Goal: Task Accomplishment & Management: Complete application form

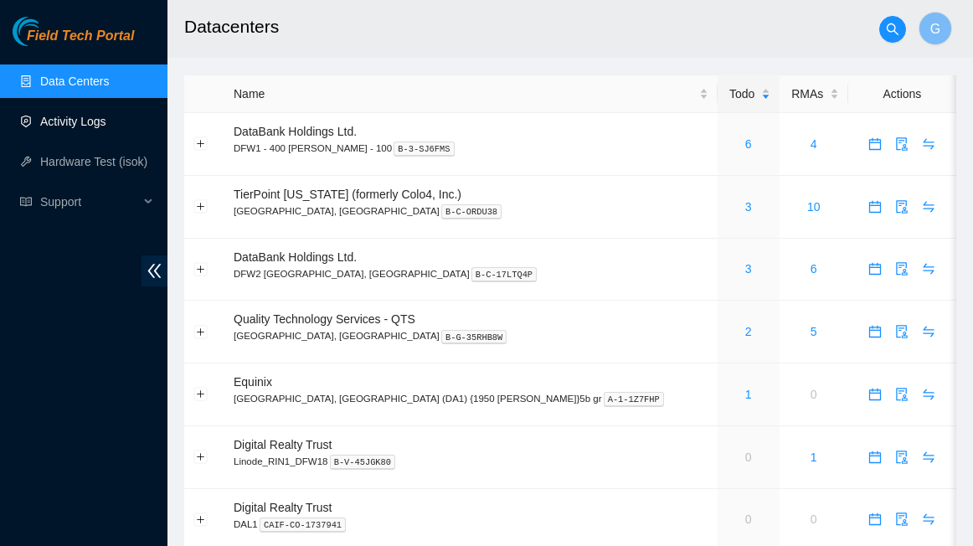
click at [85, 115] on link "Activity Logs" at bounding box center [73, 121] width 66 height 13
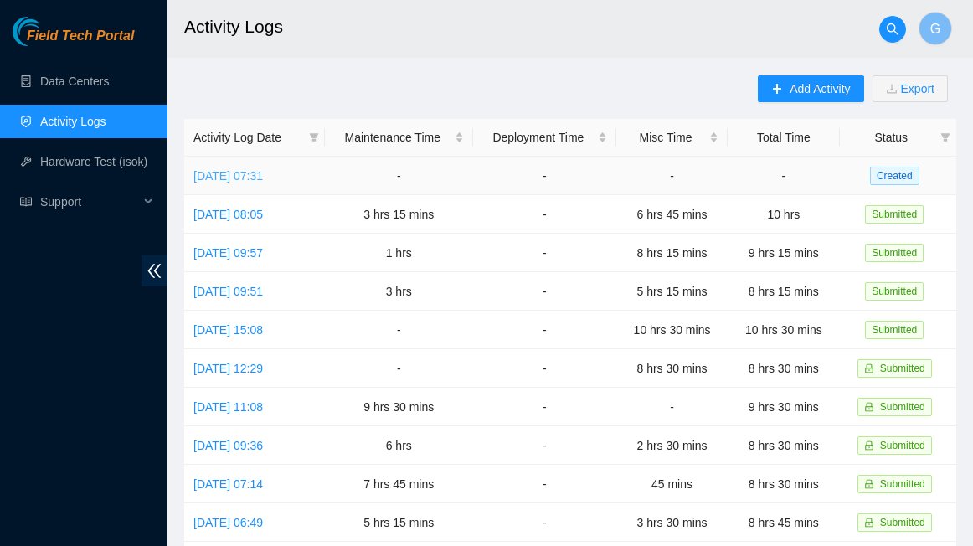
click at [263, 169] on link "[DATE] 07:31" at bounding box center [228, 175] width 70 height 13
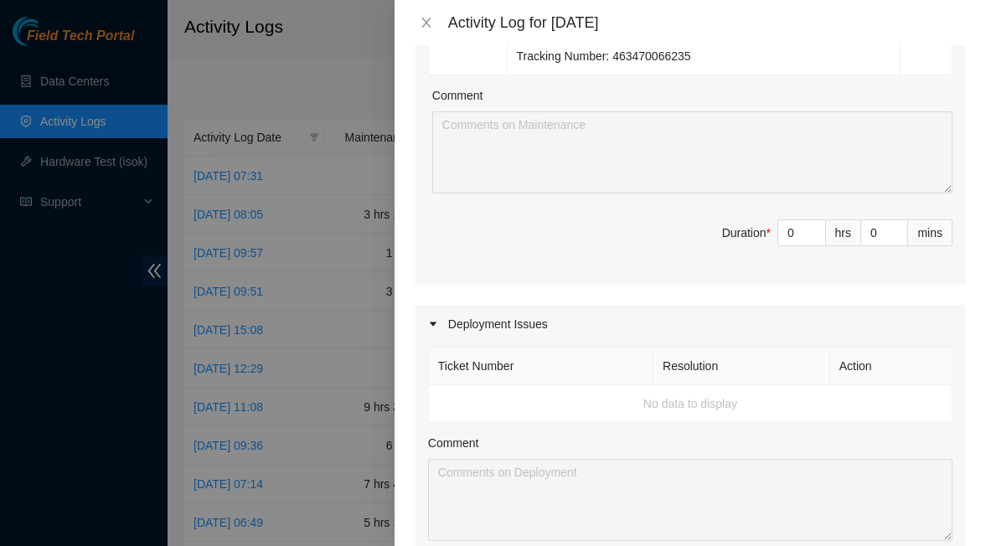
scroll to position [1424, 0]
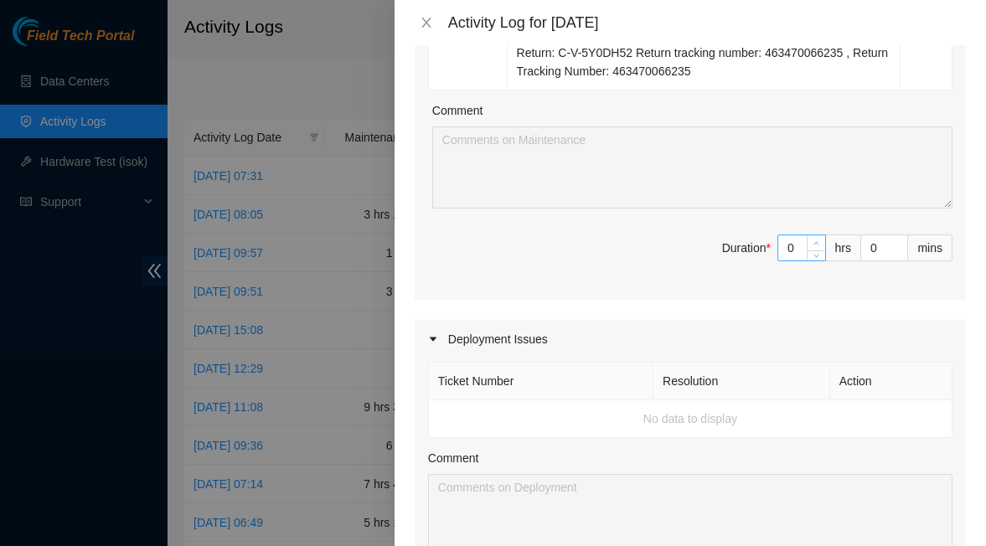
type input "1"
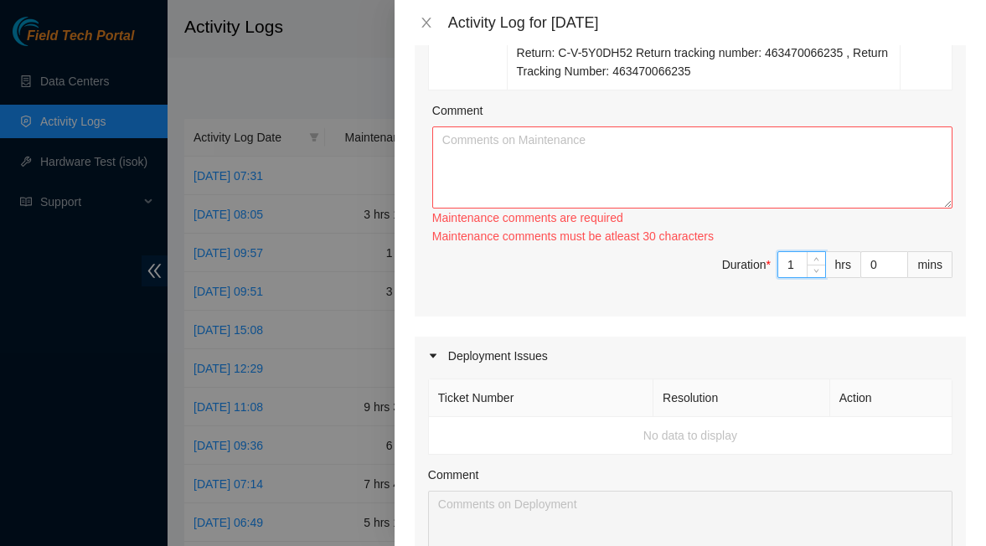
drag, startPoint x: 808, startPoint y: 257, endPoint x: 811, endPoint y: 267, distance: 10.6
type input "2"
click at [813, 263] on icon "up" at bounding box center [816, 260] width 6 height 6
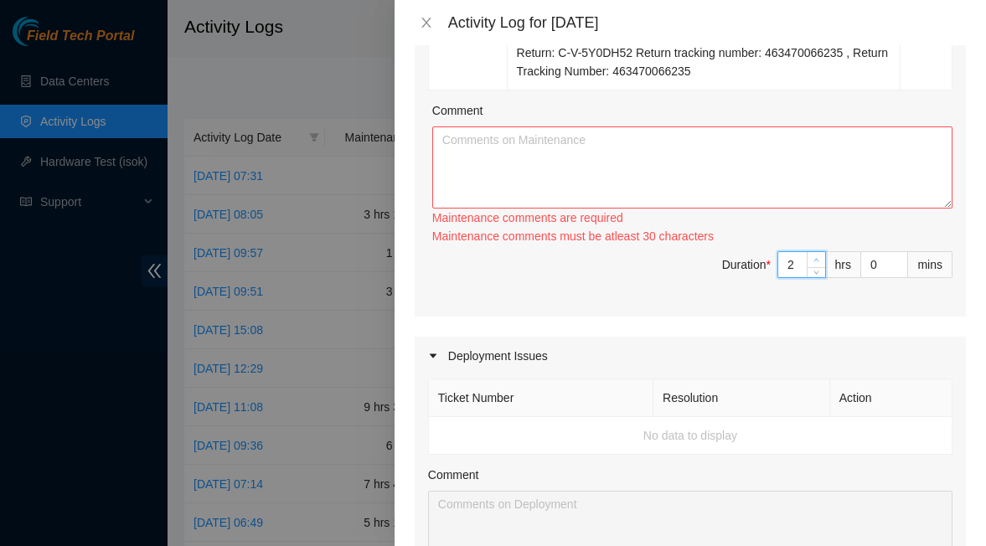
type input "3"
click at [806, 276] on div at bounding box center [815, 264] width 18 height 25
type input "2"
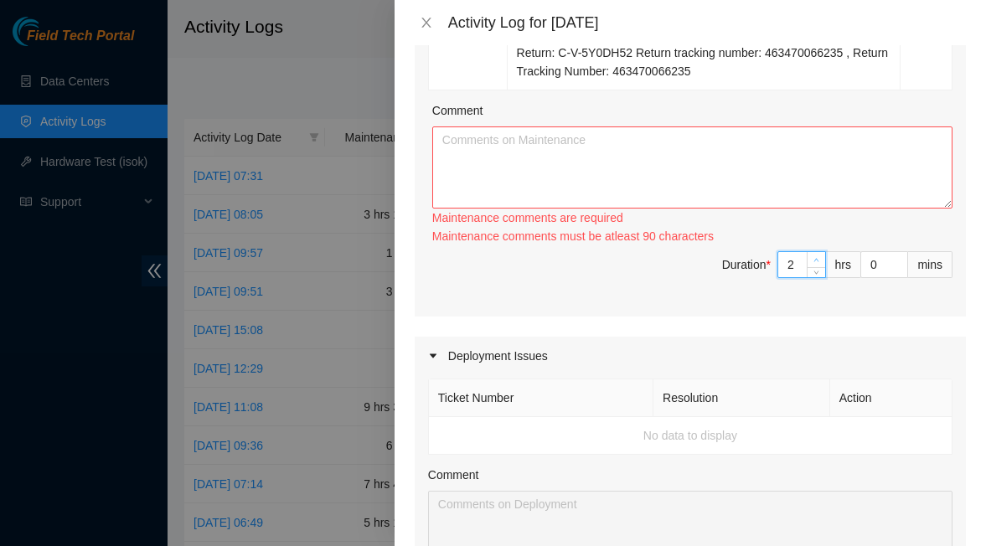
click at [813, 276] on icon "down" at bounding box center [816, 273] width 6 height 6
type input "3"
type input "4"
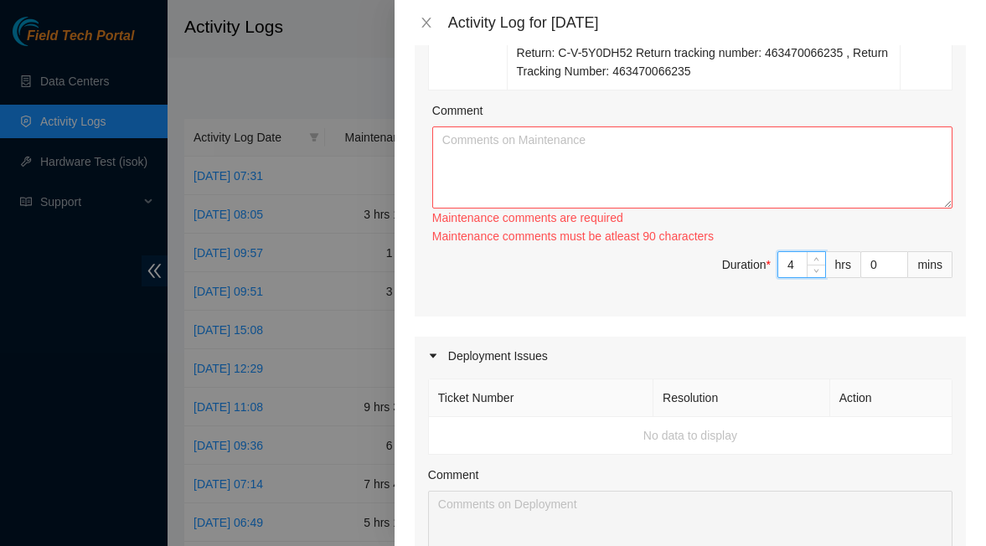
type input "5"
type input "6"
type input "7"
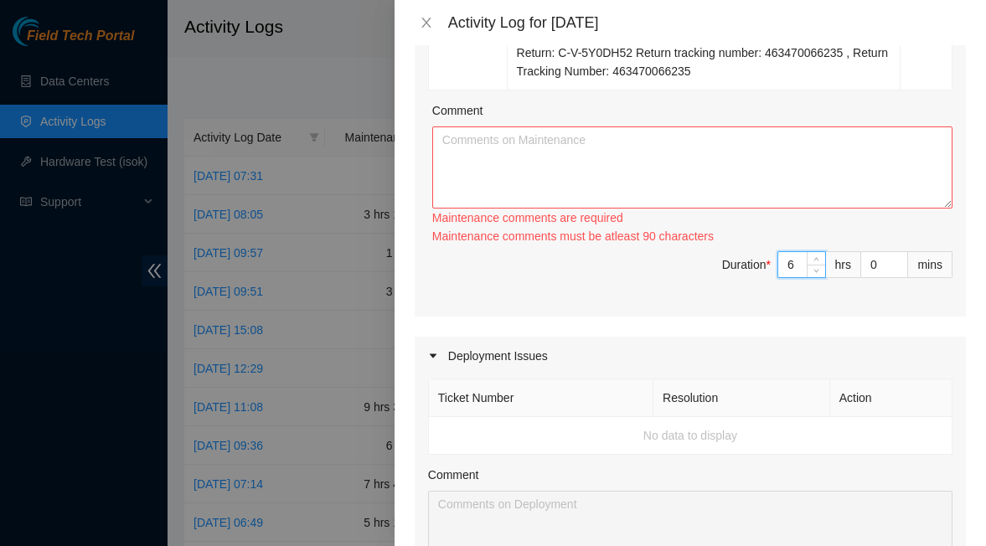
type input "7"
type input "8"
type input "9"
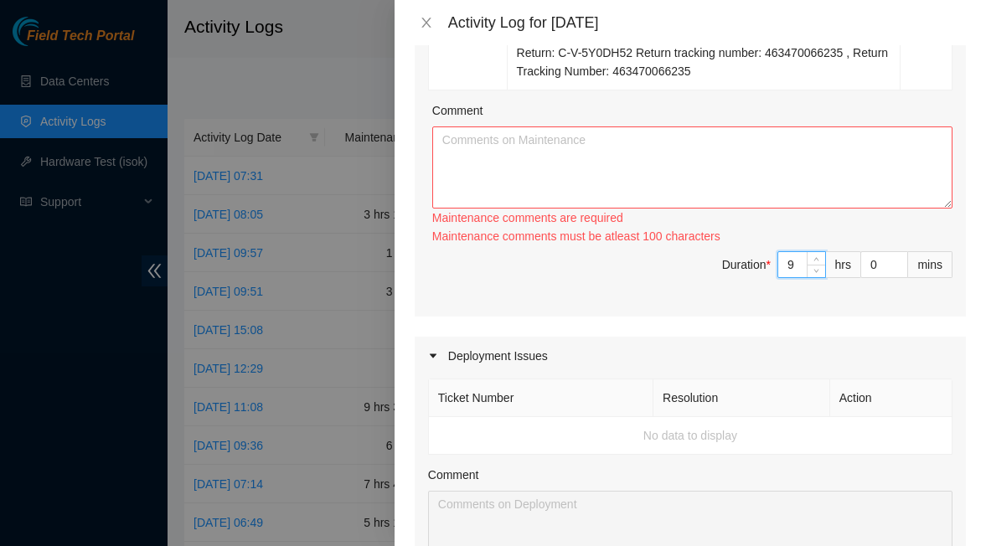
type input "10"
type input "11"
type input "12"
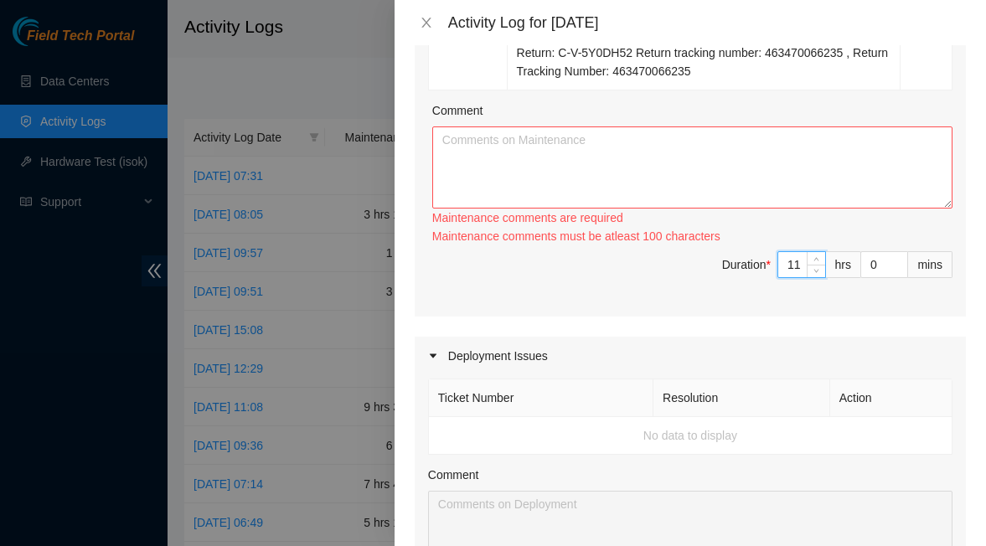
type input "12"
type input "13"
type input "14"
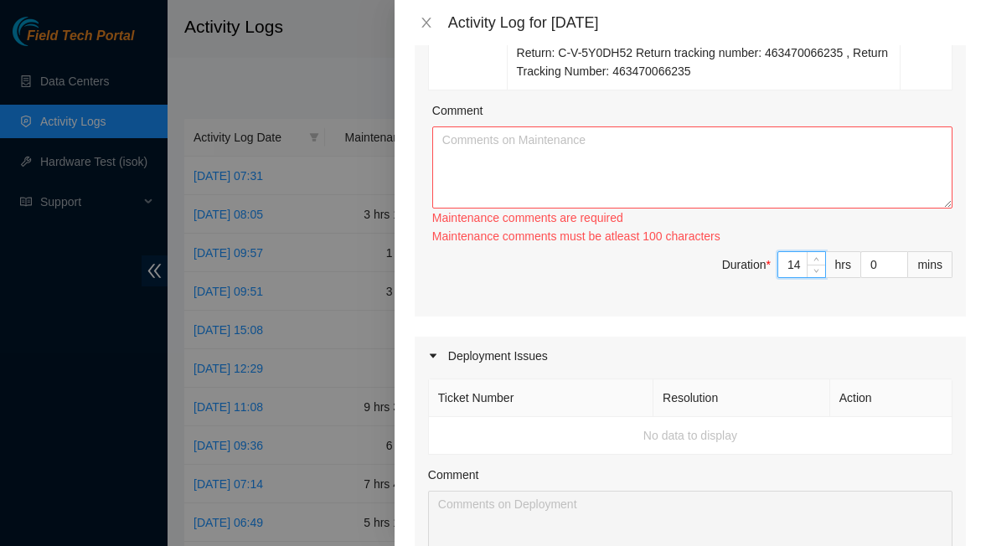
type input "15"
type input "14"
type input "13"
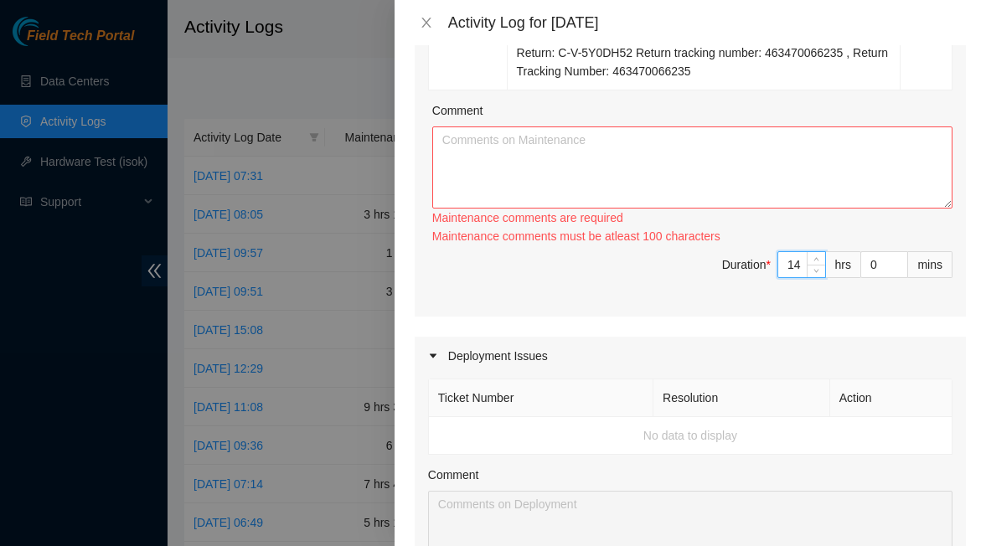
type input "13"
type input "12"
type input "11"
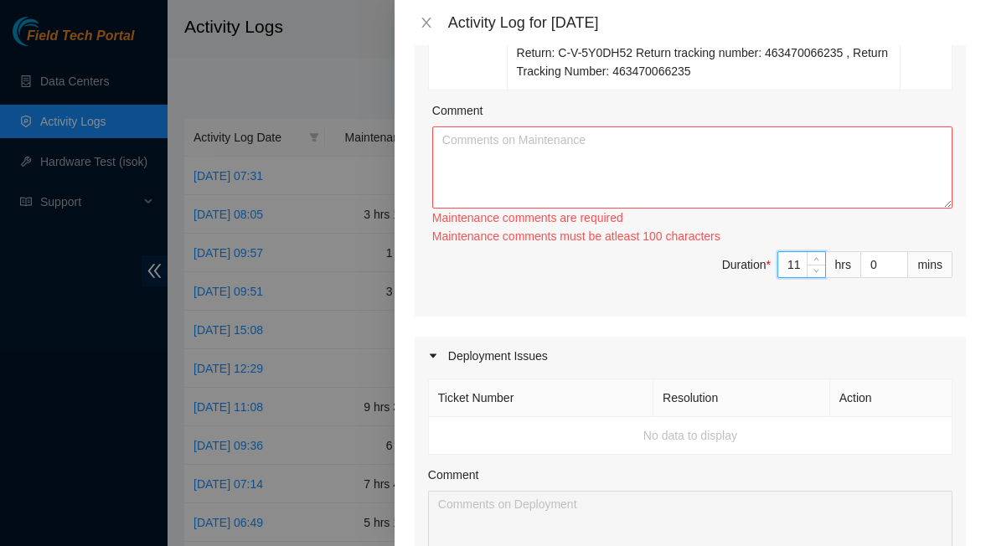
type input "10"
type input "1"
type input "2"
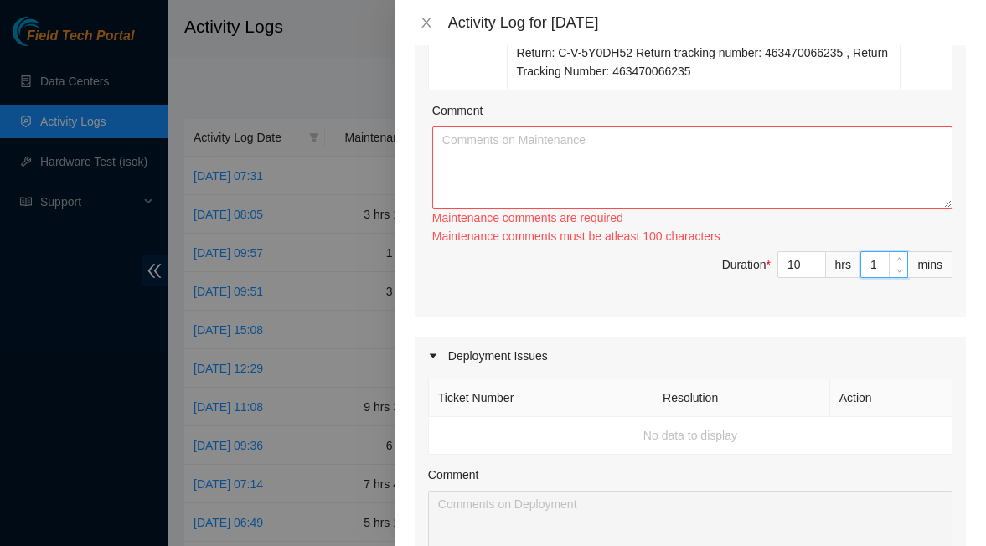
type input "2"
type input "3"
type input "4"
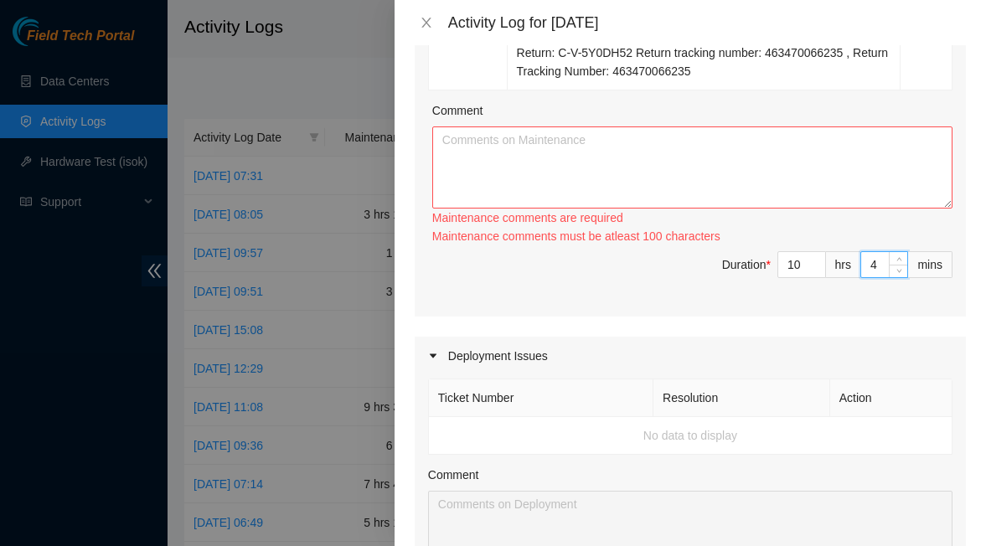
type input "5"
type input "6"
type input "7"
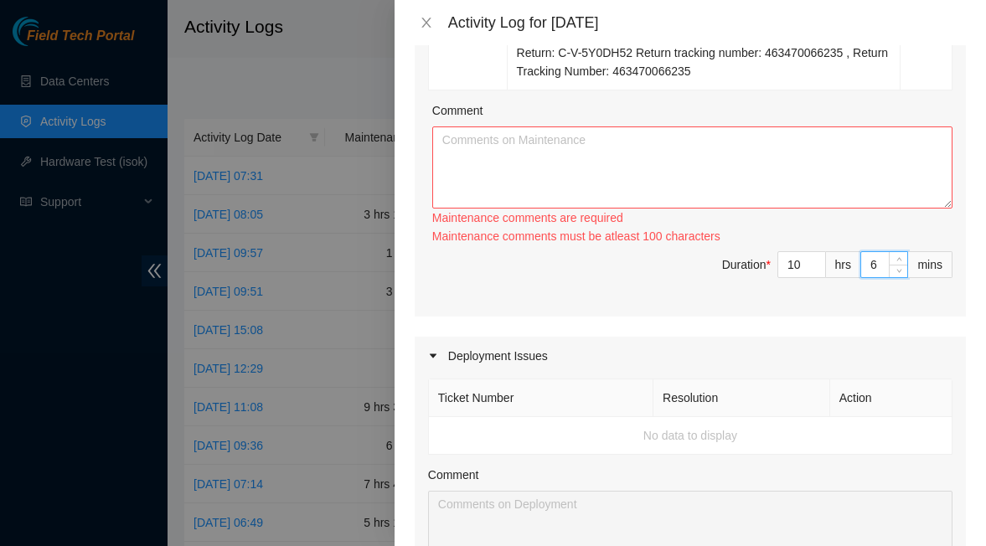
type input "7"
type input "8"
type input "9"
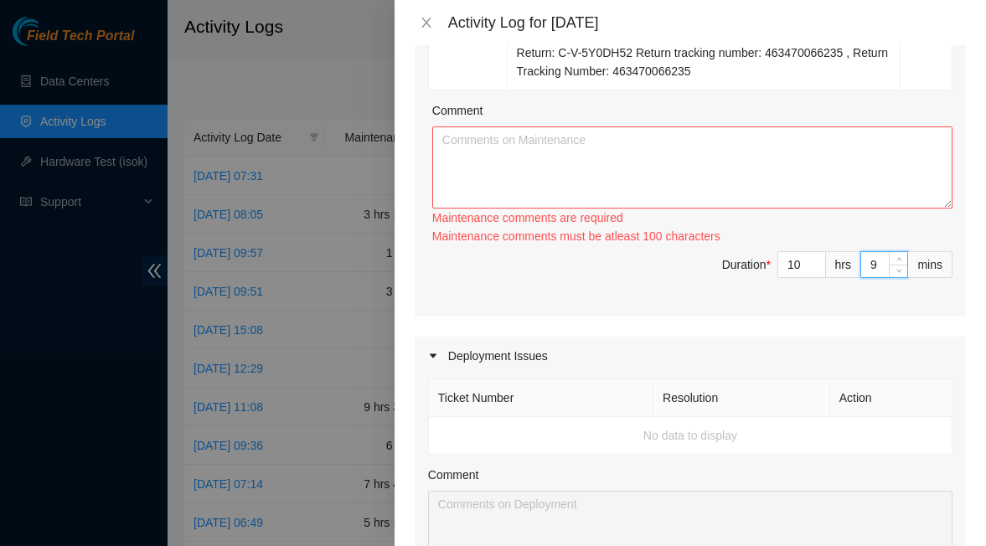
type input "10"
type input "11"
type input "12"
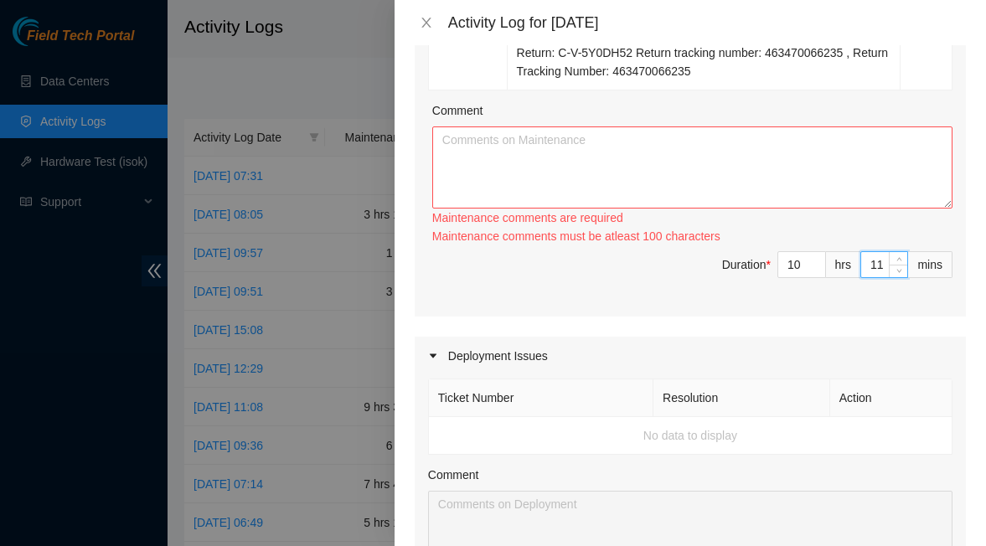
type input "12"
type input "13"
type input "14"
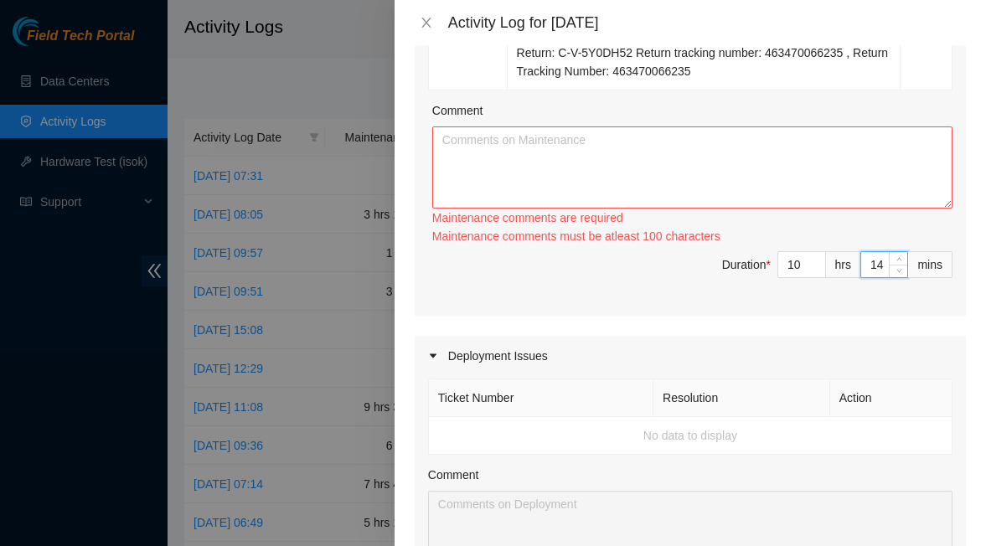
type input "15"
type input "16"
type input "17"
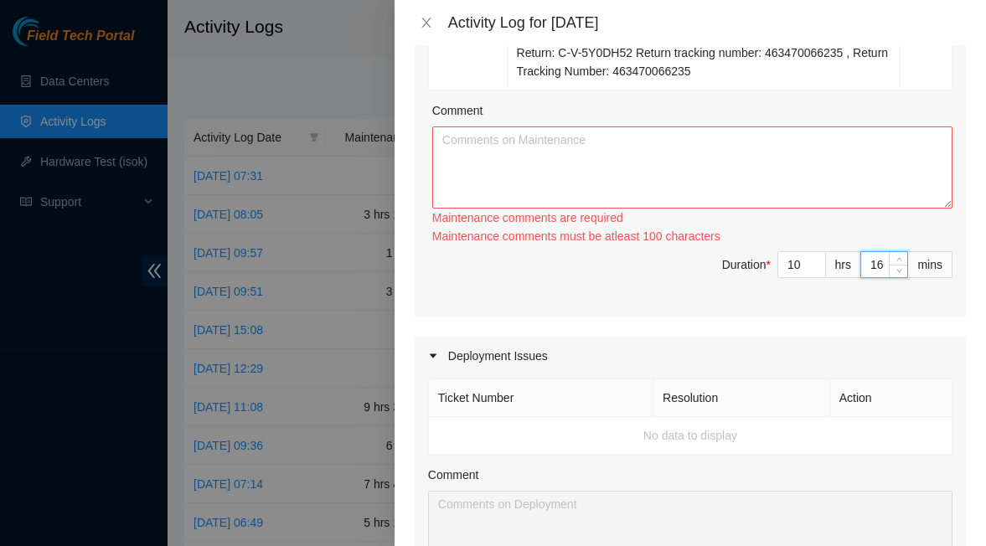
type input "17"
type input "18"
type input "19"
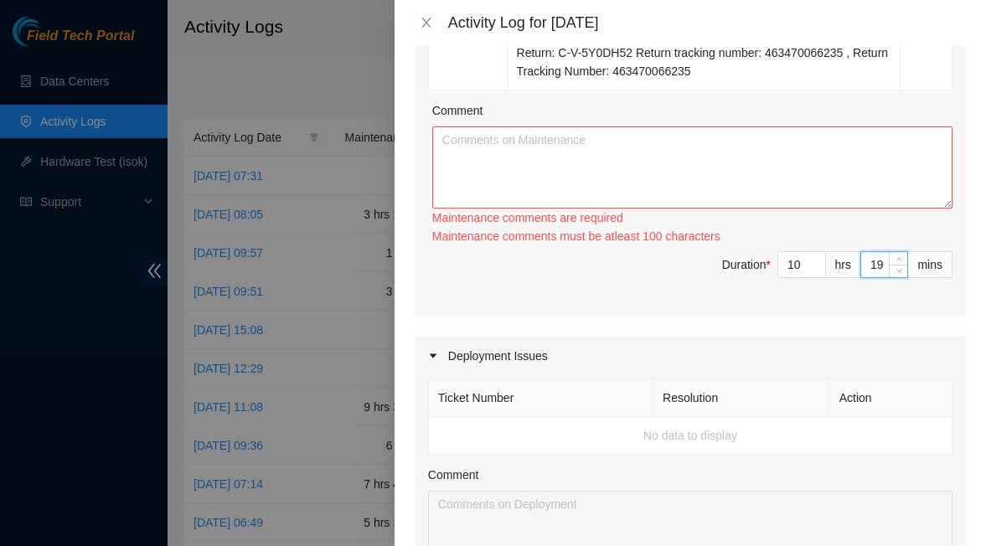
type input "20"
type input "21"
type input "22"
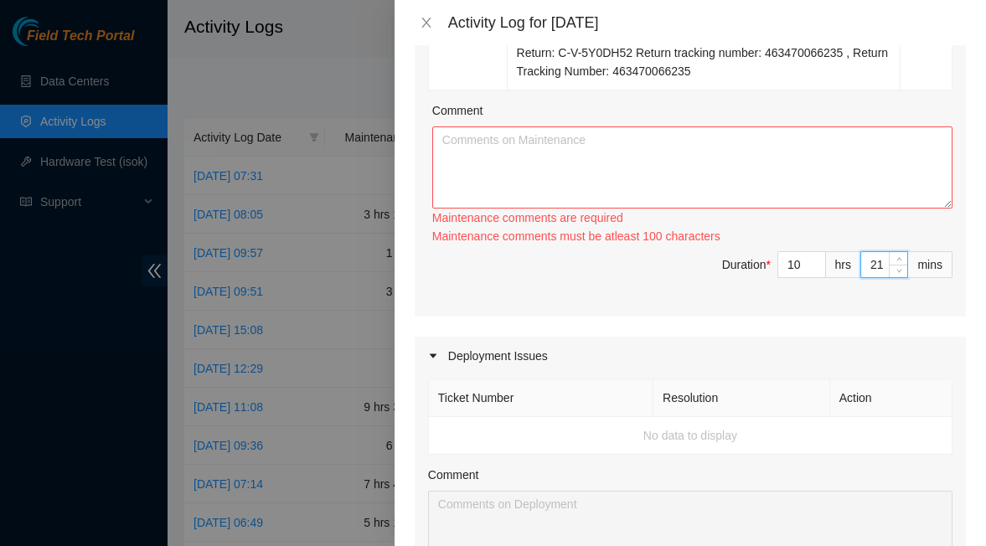
type input "22"
type input "23"
type input "24"
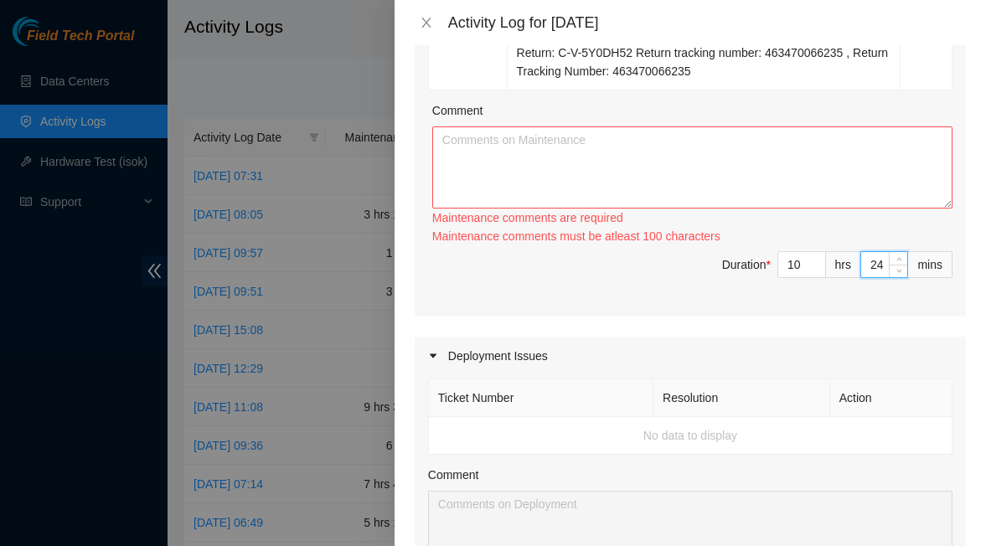
type input "25"
type input "26"
type input "27"
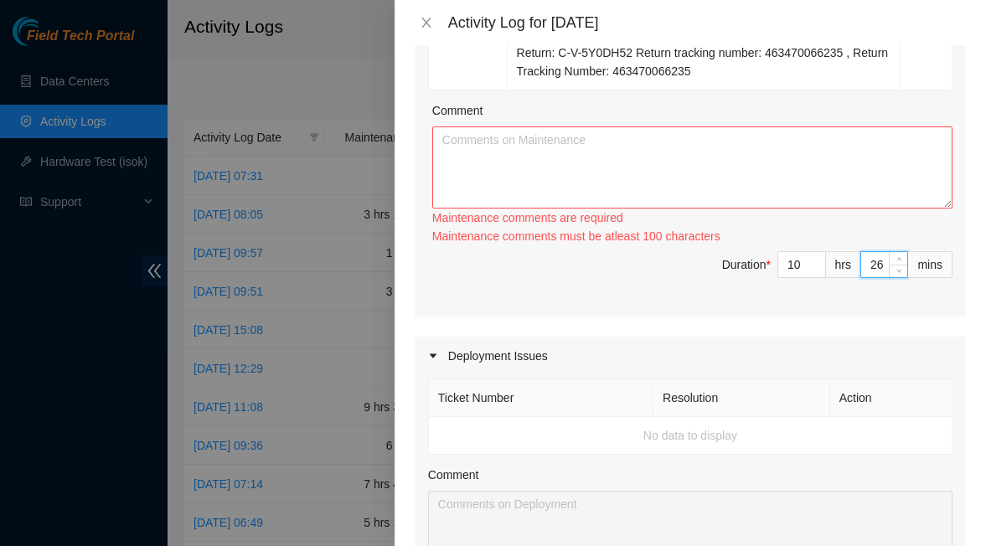
type input "27"
type input "28"
type input "29"
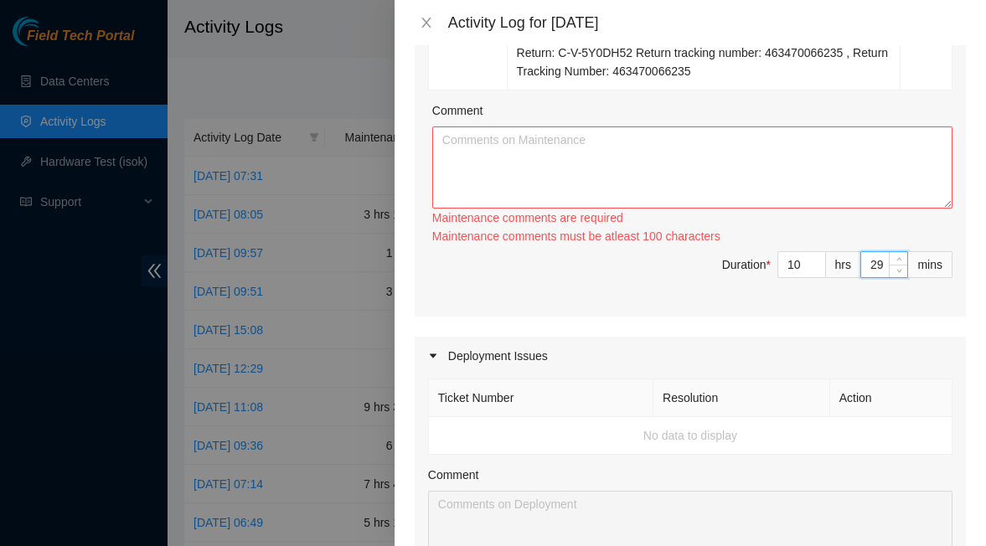
type input "30"
type input "31"
type input "32"
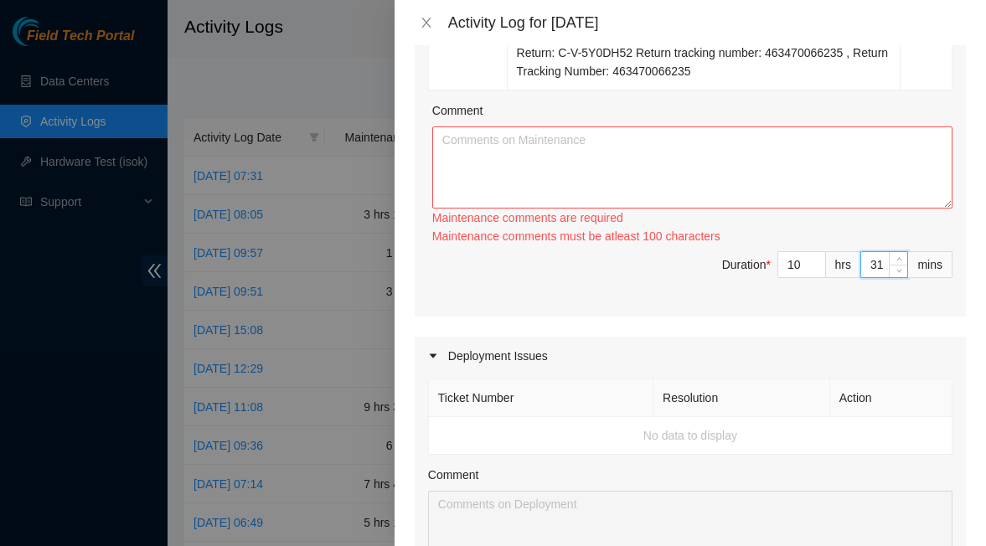
type input "32"
type input "33"
type input "34"
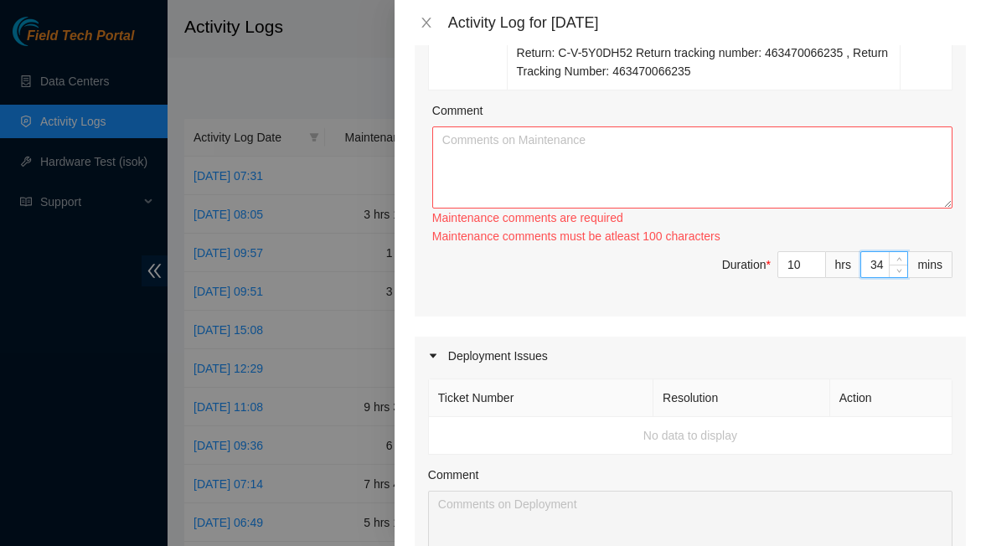
type input "35"
type input "36"
type input "37"
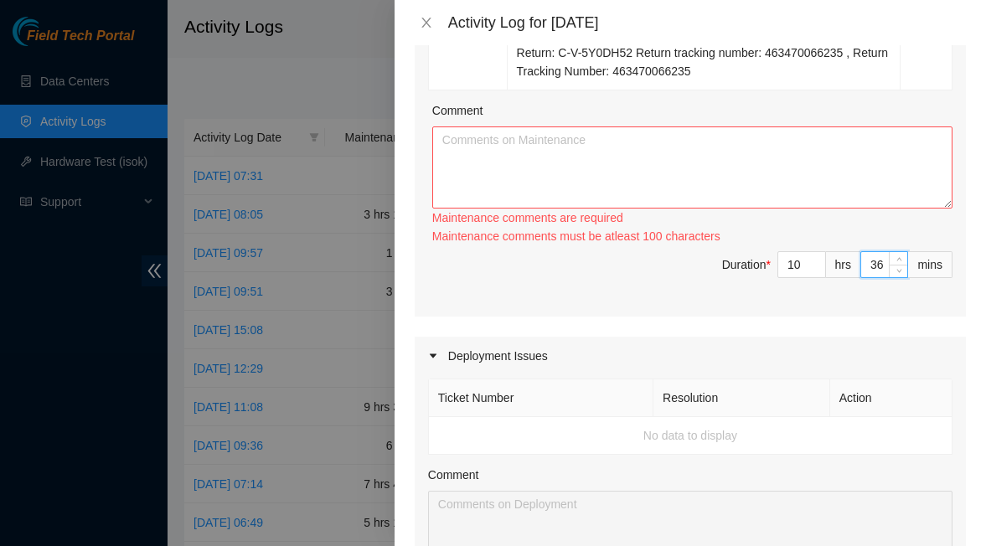
type input "37"
type input "38"
type input "39"
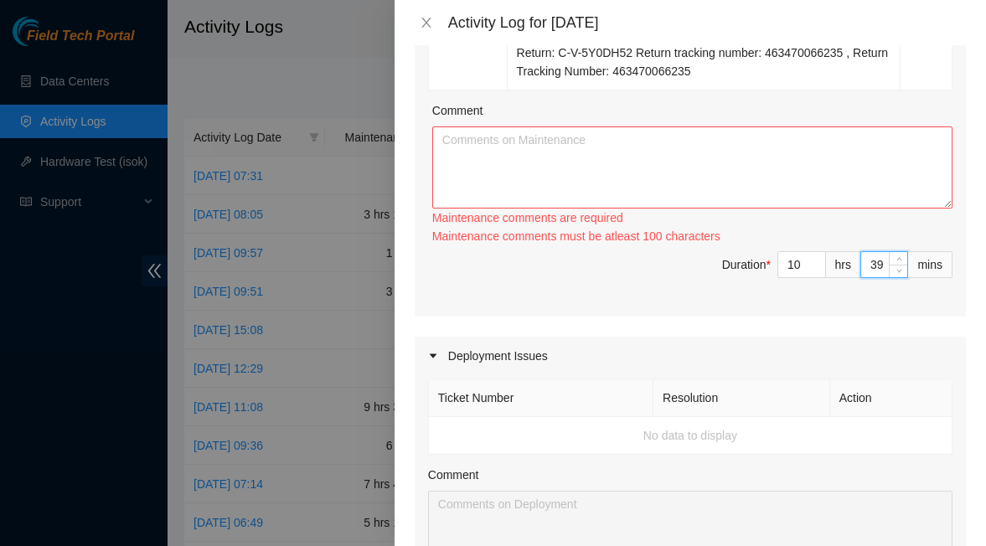
type input "40"
type input "41"
type input "42"
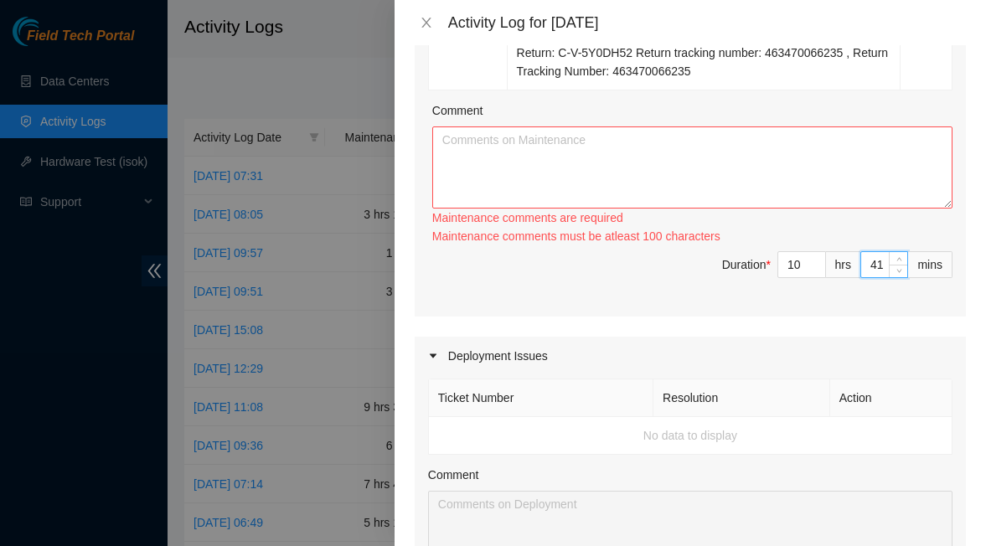
type input "42"
type input "43"
type input "44"
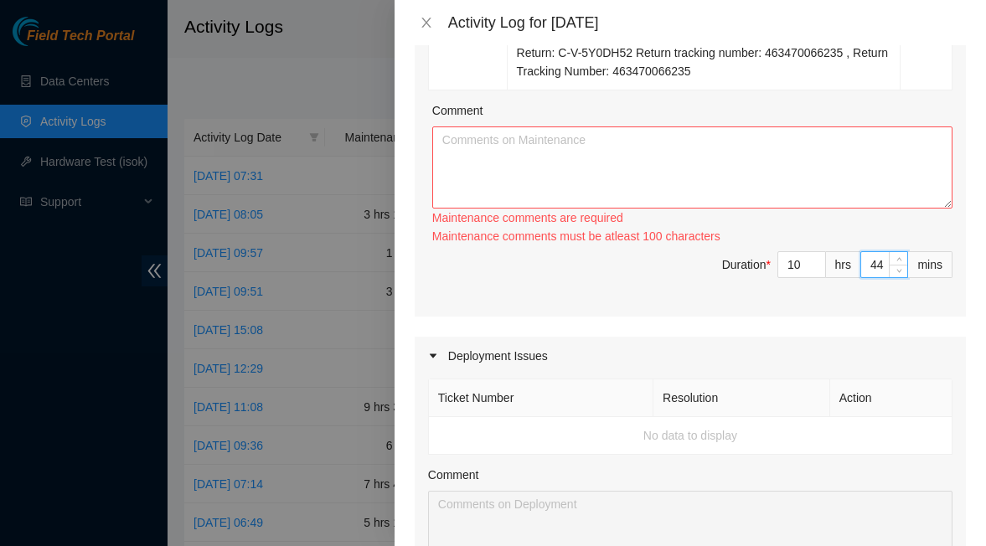
type input "45"
click at [791, 298] on span "Duration * 10 hrs 45 mins" at bounding box center [690, 274] width 524 height 47
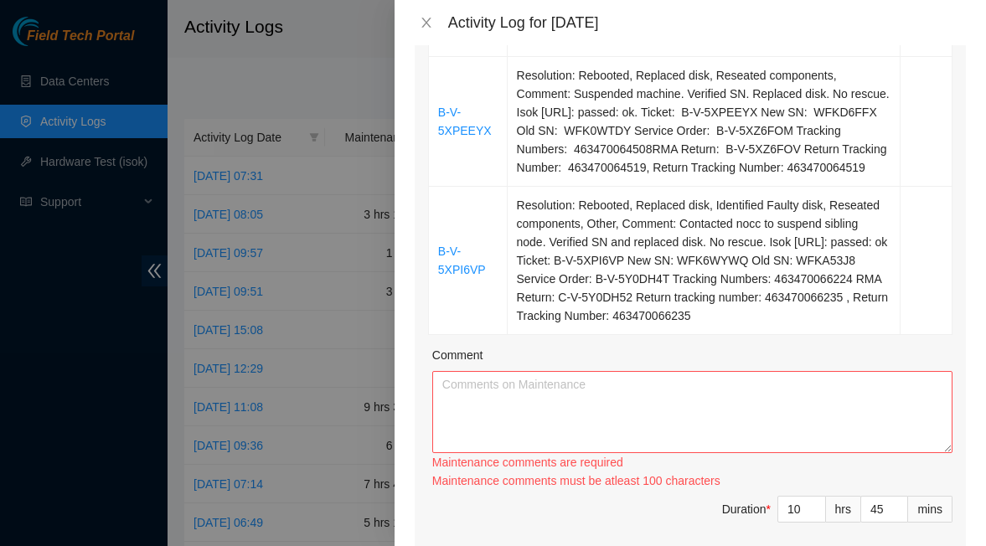
scroll to position [1172, 0]
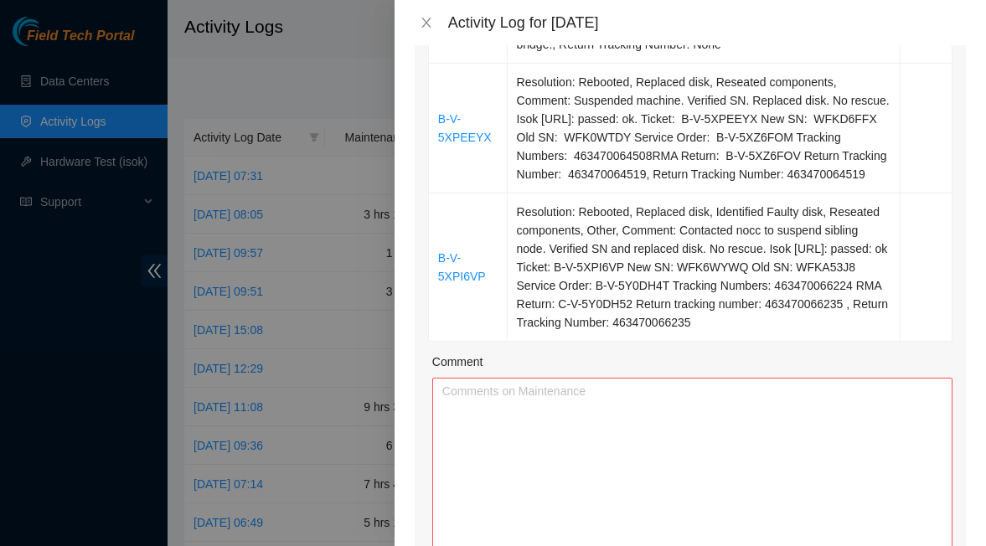
drag, startPoint x: 936, startPoint y: 477, endPoint x: 939, endPoint y: 626, distance: 149.9
click at [939, 545] on html "Field Tech Portal Data Centers Activity Logs Hardware Test (isok) Support Activ…" at bounding box center [493, 273] width 986 height 546
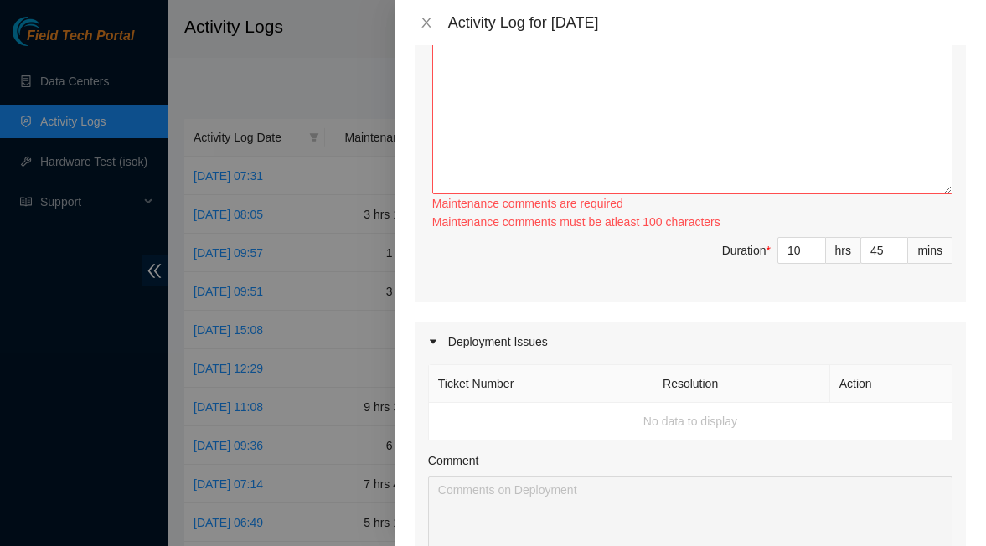
scroll to position [1591, 0]
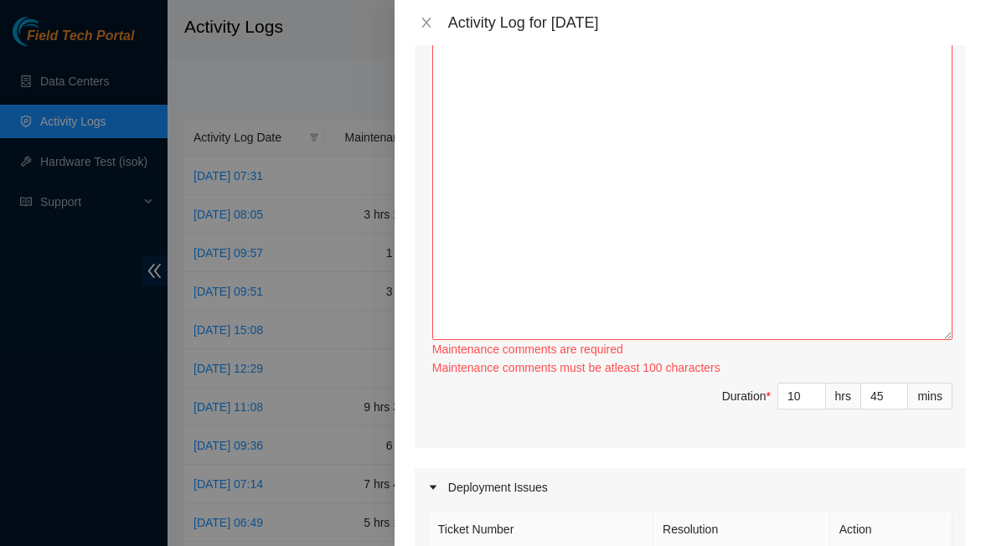
drag, startPoint x: 936, startPoint y: 207, endPoint x: 940, endPoint y: 362, distance: 155.0
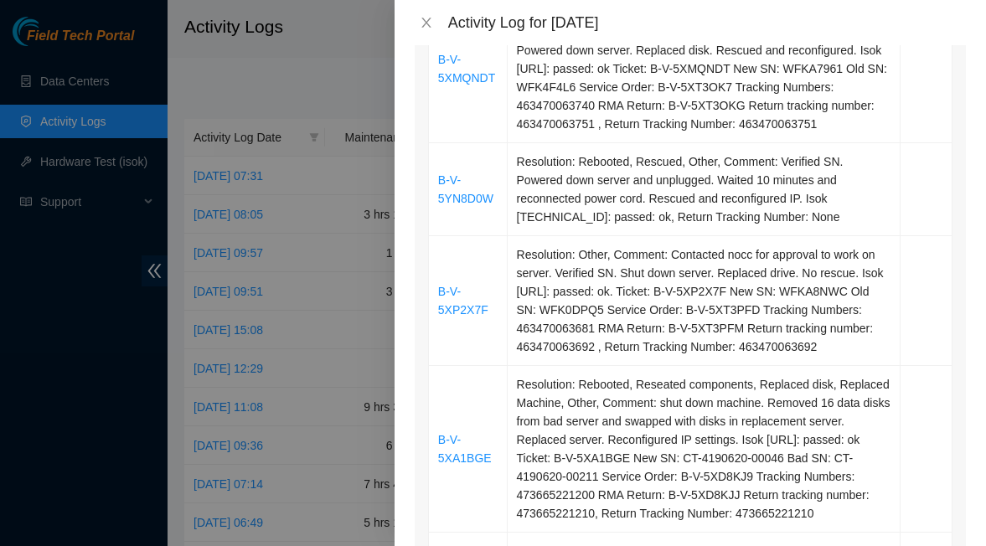
scroll to position [0, 0]
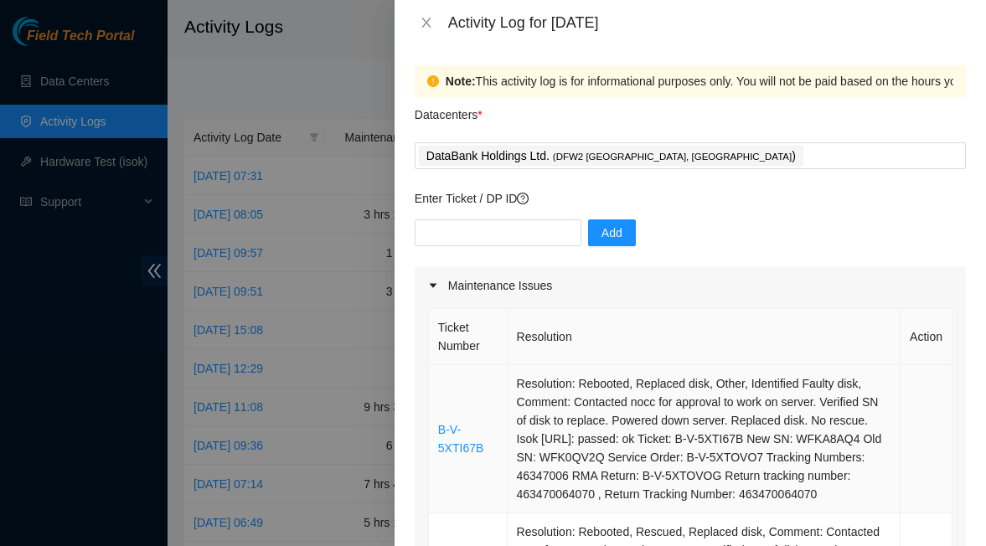
drag, startPoint x: 843, startPoint y: 346, endPoint x: 436, endPoint y: 394, distance: 409.9
copy tbody "B-V-5XTI67B Resolution: Rebooted, Replaced disk, Other, Identified Faulty disk,…"
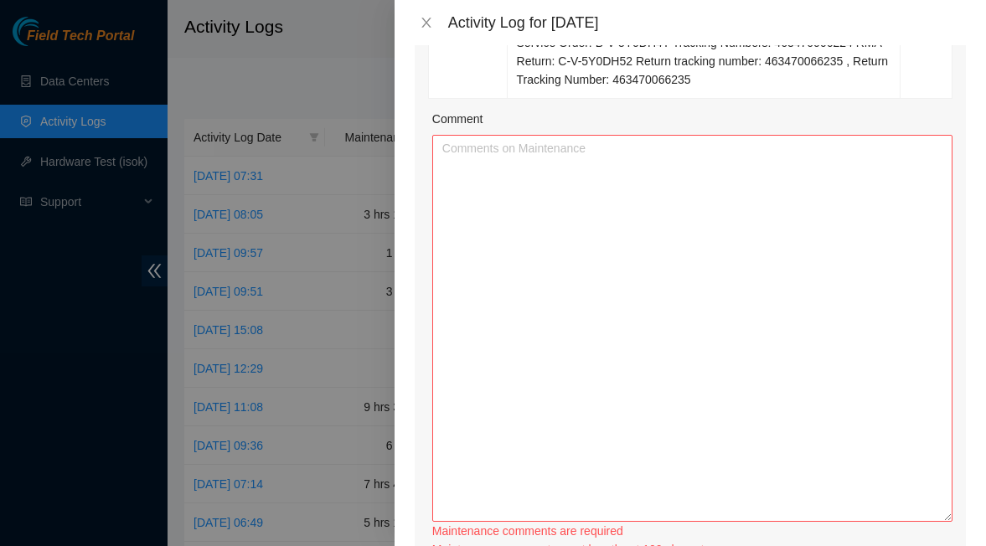
scroll to position [1507, 0]
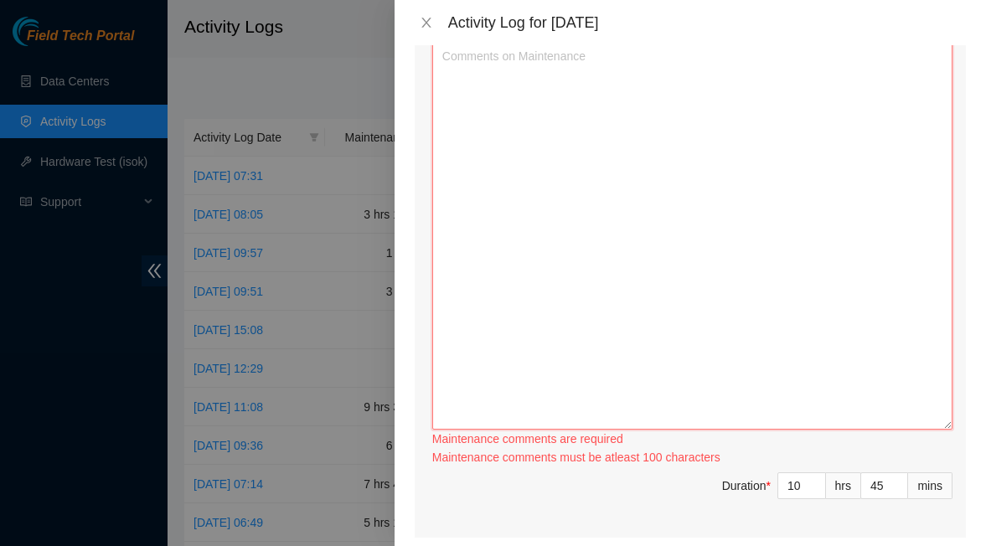
click at [567, 142] on textarea "Comment" at bounding box center [692, 236] width 520 height 387
paste textarea "B-V-5XTI67B Resolution: Rebooted, Replaced disk, Other, Identified Faulty disk,…"
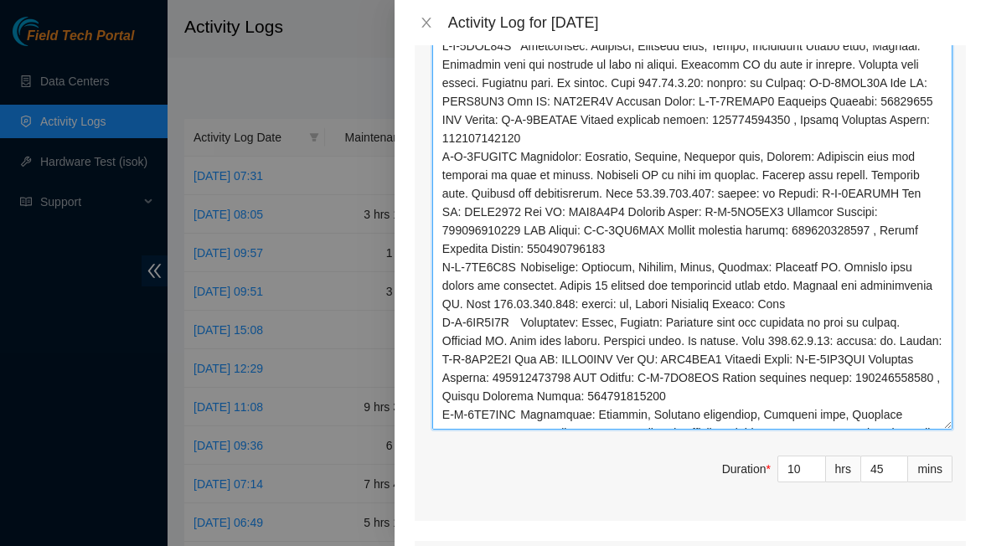
scroll to position [0, 0]
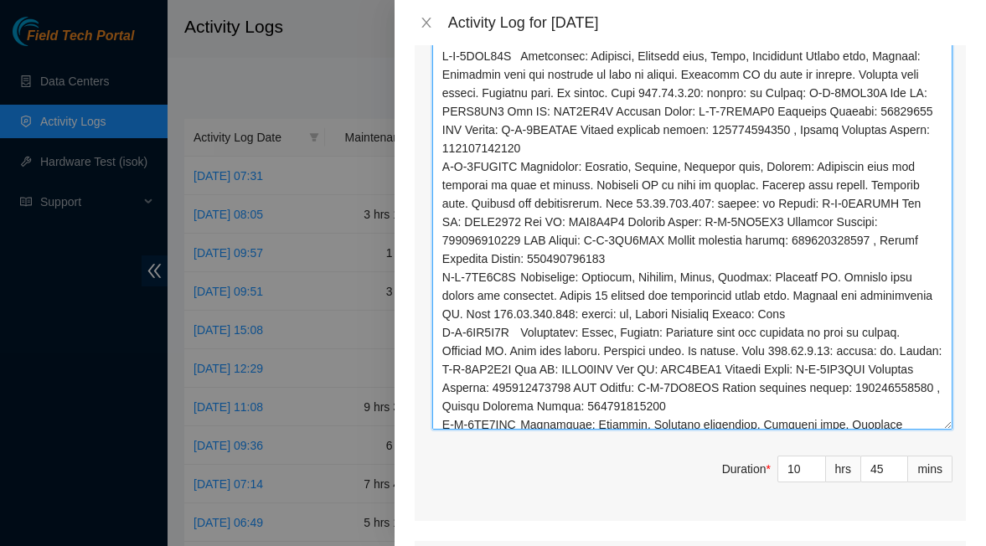
click at [519, 78] on textarea "Comment" at bounding box center [692, 236] width 520 height 387
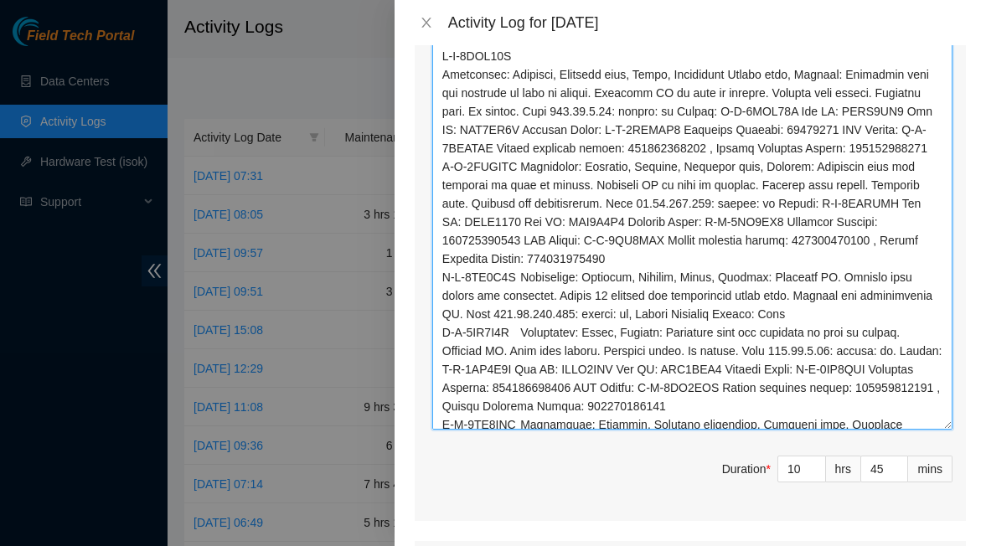
click at [587, 184] on textarea "Comment" at bounding box center [692, 236] width 520 height 387
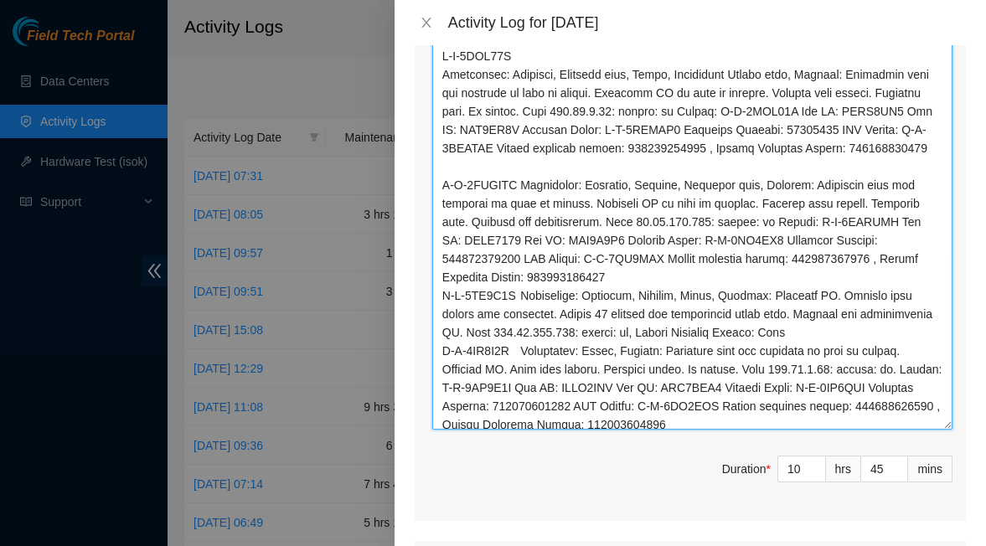
click at [544, 222] on textarea "Comment" at bounding box center [692, 236] width 520 height 387
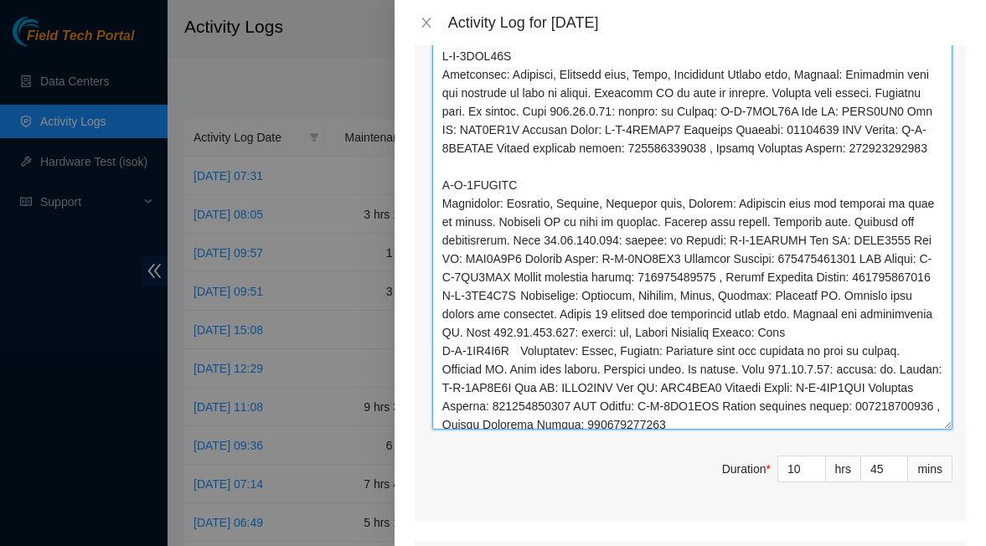
click at [596, 334] on textarea "Comment" at bounding box center [692, 236] width 520 height 387
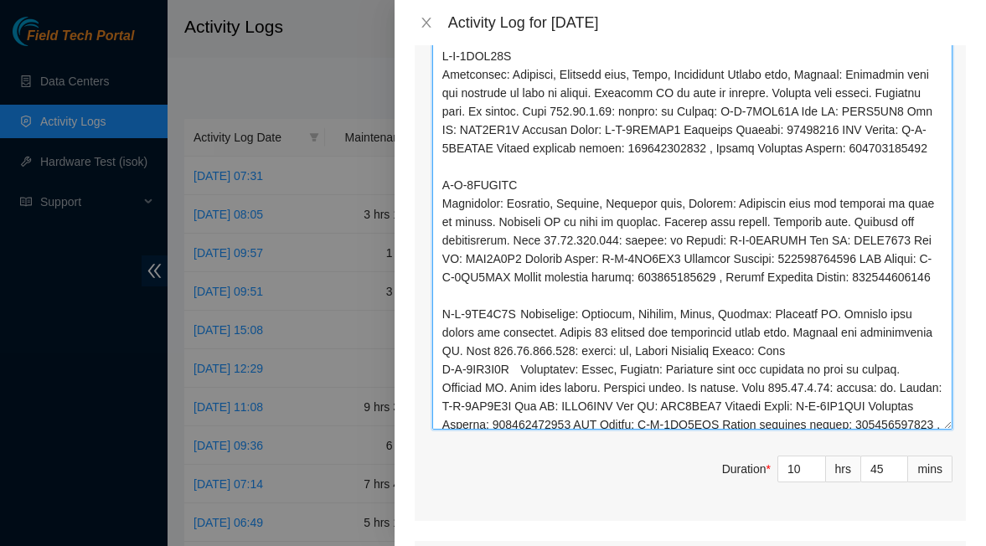
click at [543, 366] on textarea "Comment" at bounding box center [692, 236] width 520 height 387
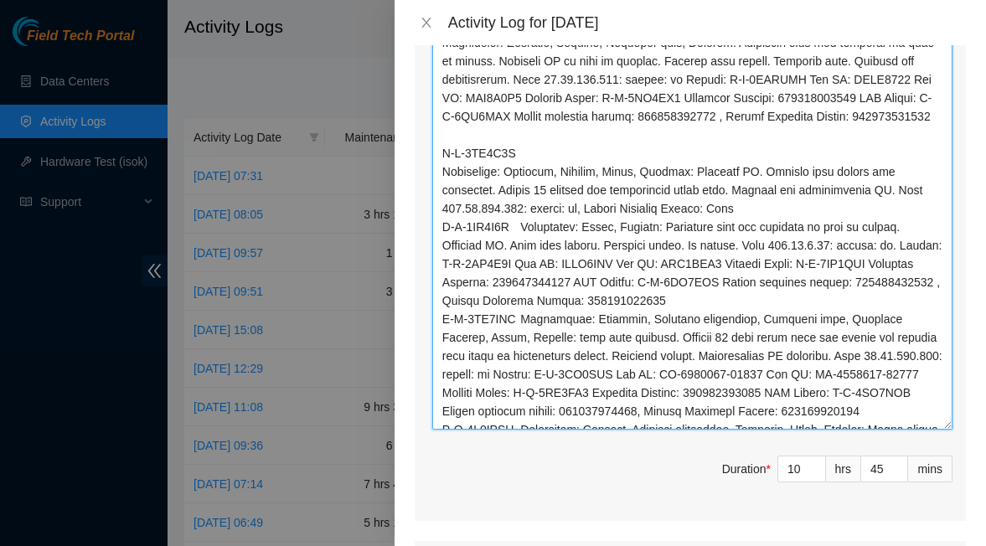
scroll to position [167, 0]
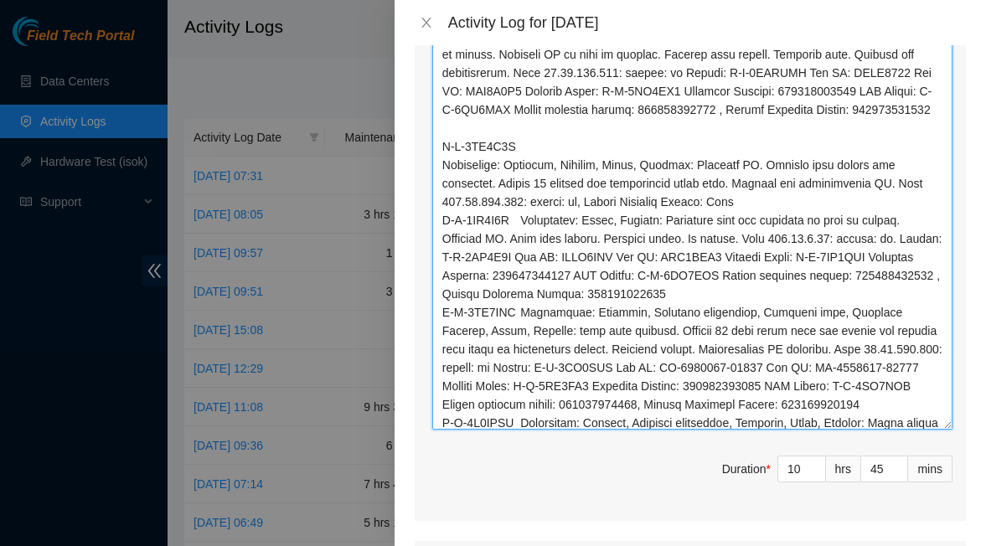
drag, startPoint x: 830, startPoint y: 255, endPoint x: 814, endPoint y: 251, distance: 16.5
click at [829, 255] on textarea "Comment" at bounding box center [692, 236] width 520 height 387
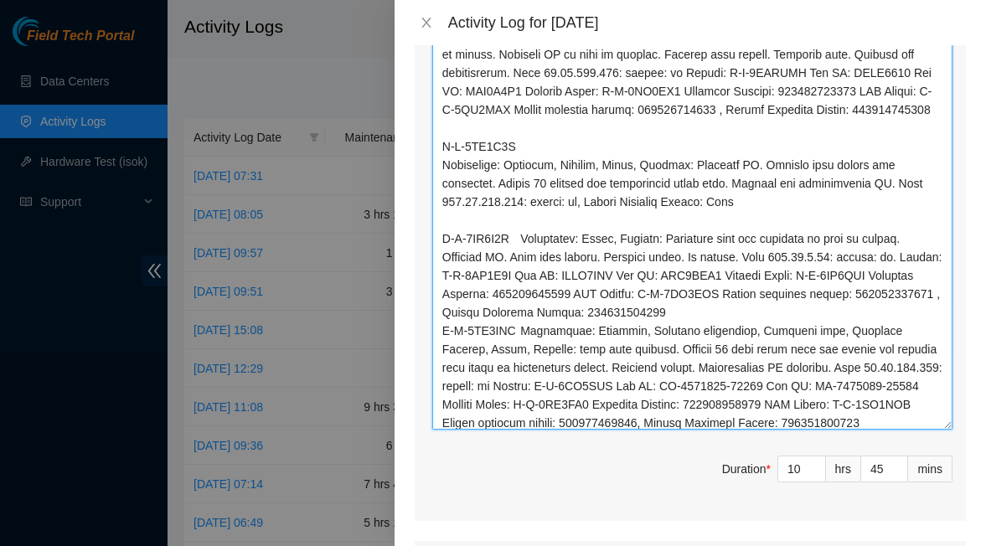
click at [520, 293] on textarea "Comment" at bounding box center [692, 236] width 520 height 387
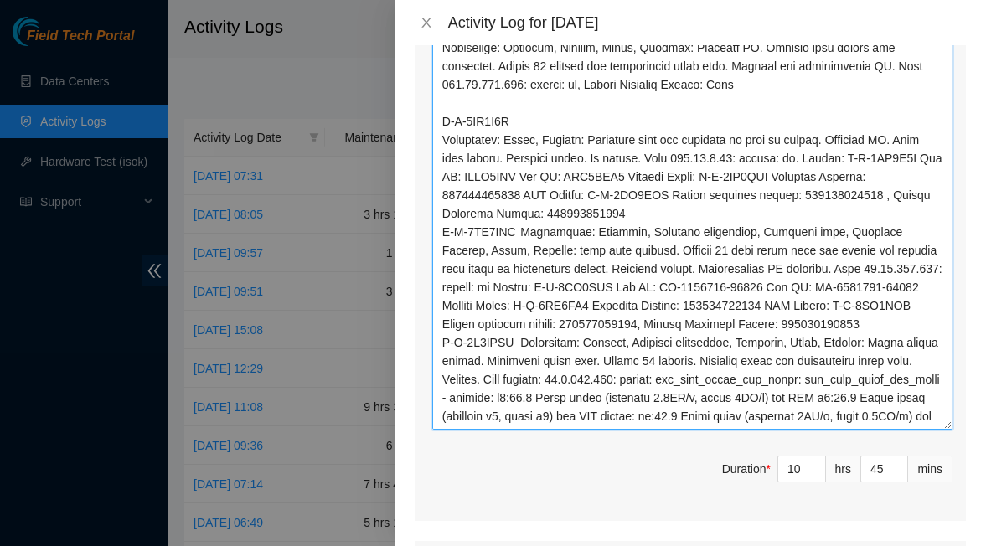
scroll to position [335, 0]
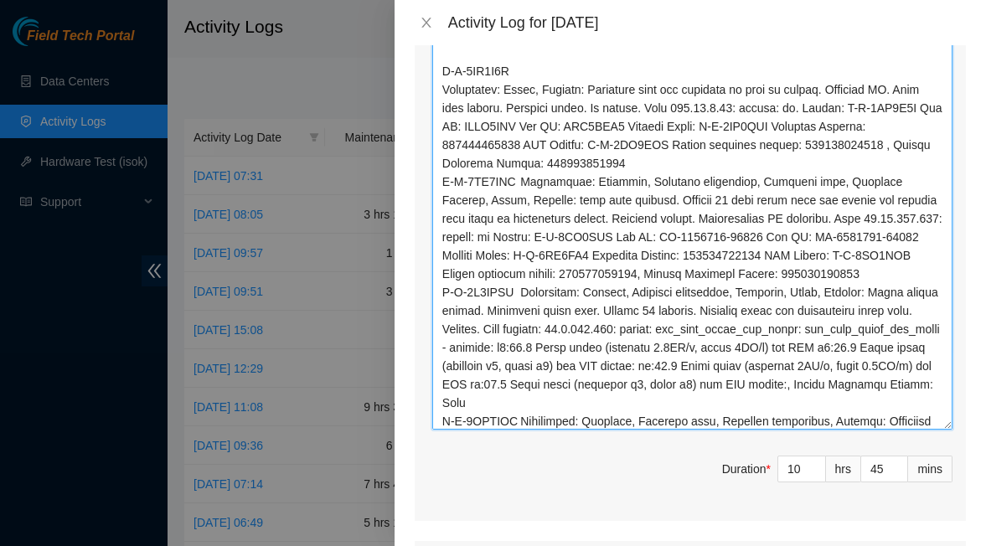
click at [767, 218] on textarea "Comment" at bounding box center [692, 236] width 520 height 387
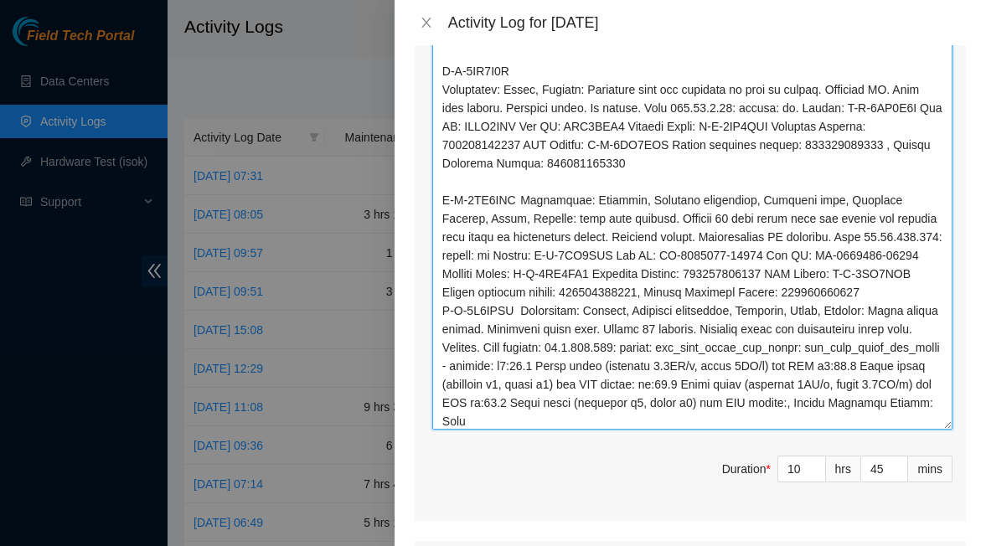
click at [520, 256] on textarea "Comment" at bounding box center [692, 236] width 520 height 387
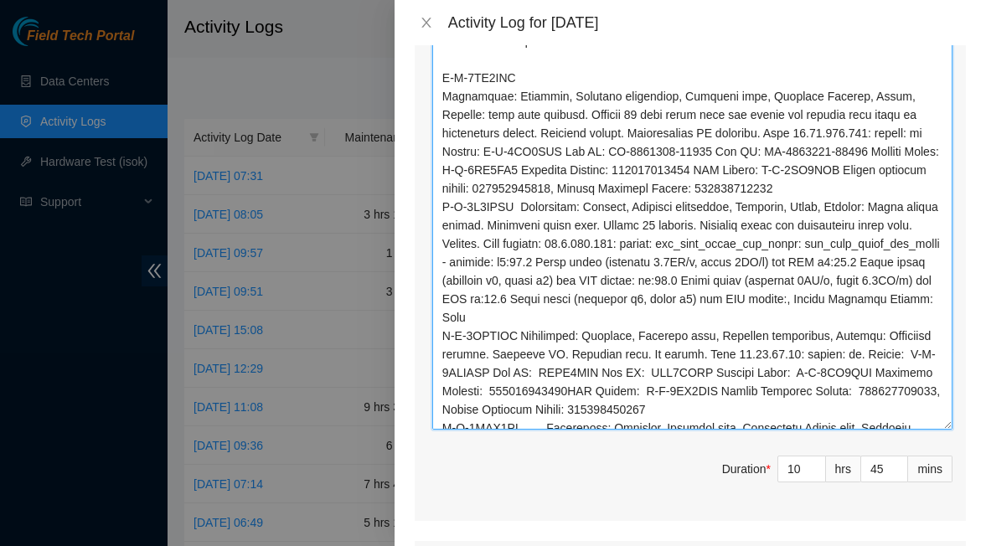
scroll to position [430, 0]
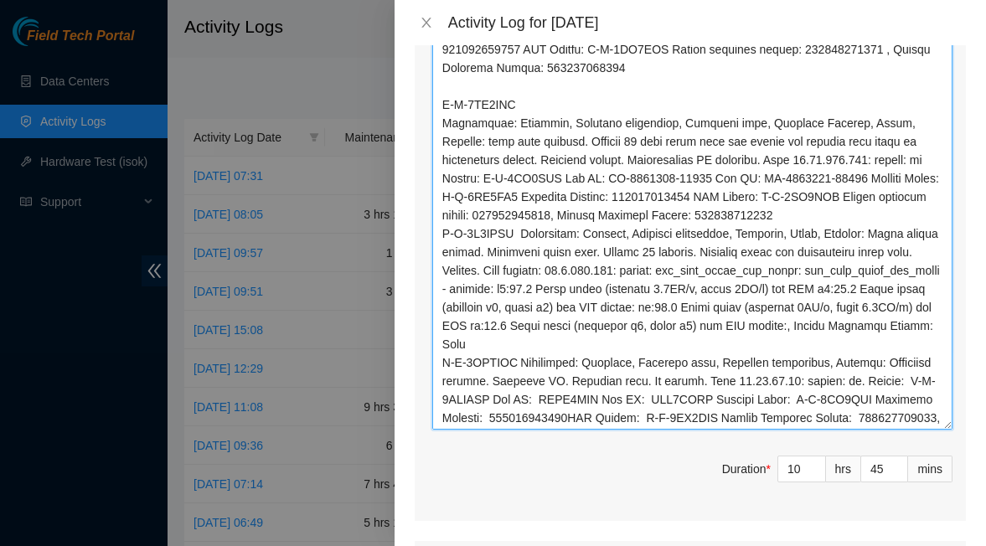
click at [804, 211] on textarea "Comment" at bounding box center [692, 236] width 520 height 387
click at [882, 274] on textarea "Comment" at bounding box center [692, 236] width 520 height 387
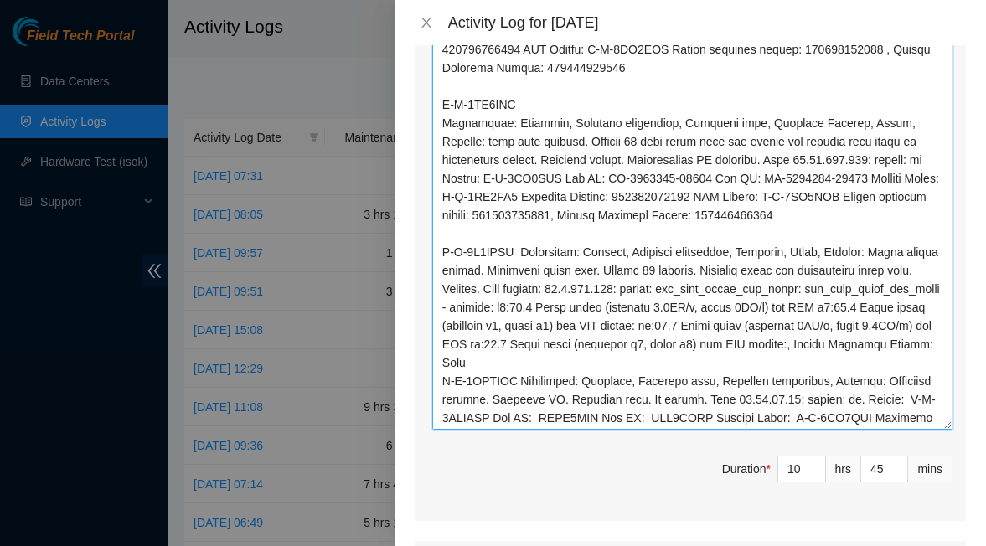
drag, startPoint x: 516, startPoint y: 309, endPoint x: 534, endPoint y: 322, distance: 22.8
click at [518, 309] on textarea "Comment" at bounding box center [692, 236] width 520 height 387
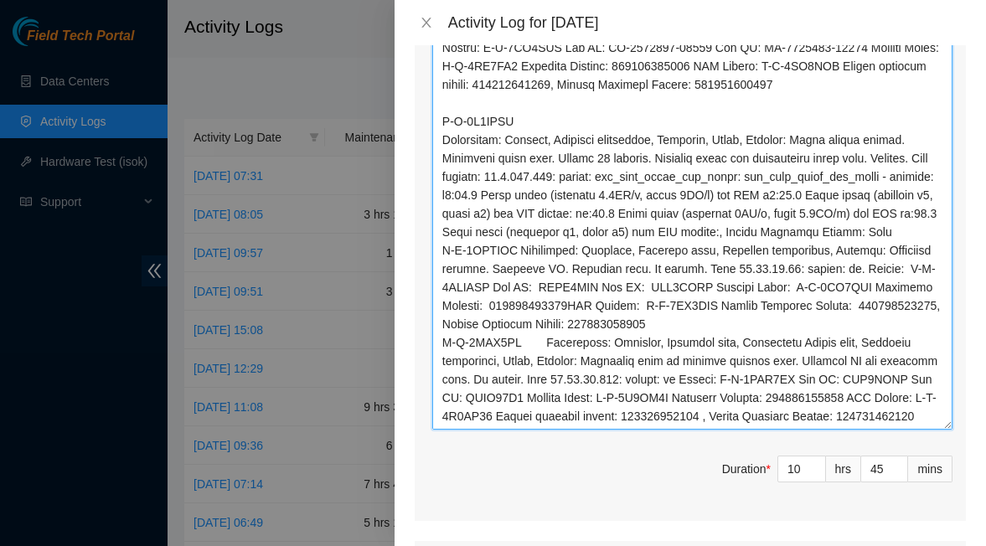
scroll to position [598, 0]
click at [682, 270] on textarea "Comment" at bounding box center [692, 236] width 520 height 387
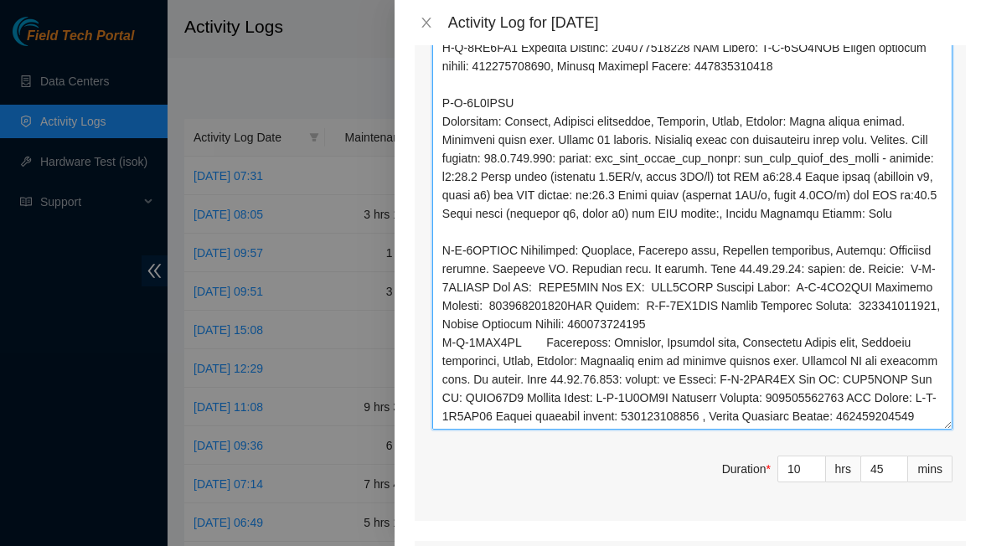
click at [518, 302] on textarea "Comment" at bounding box center [692, 236] width 520 height 387
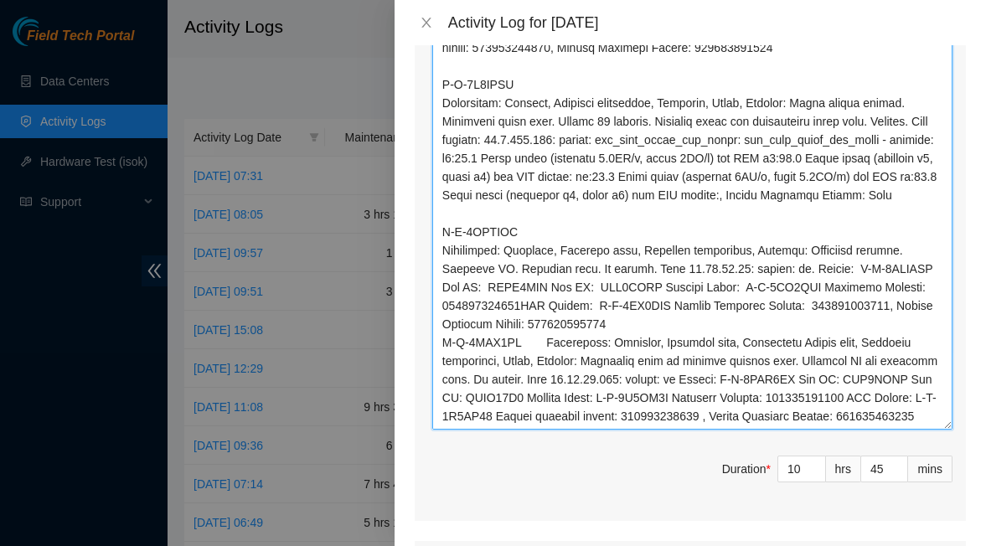
scroll to position [672, 0]
click at [746, 322] on textarea "Comment" at bounding box center [692, 236] width 520 height 387
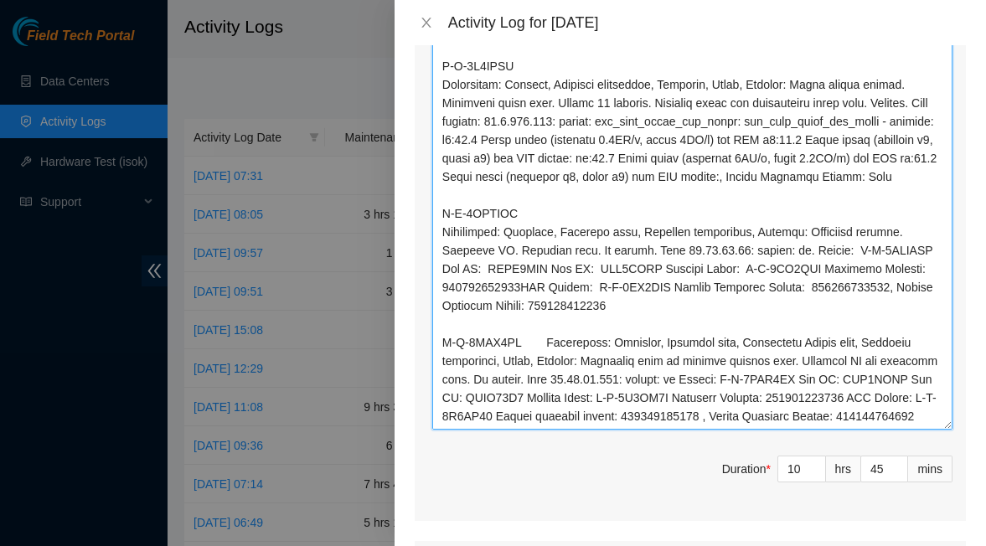
click at [518, 358] on textarea "Comment" at bounding box center [692, 236] width 520 height 387
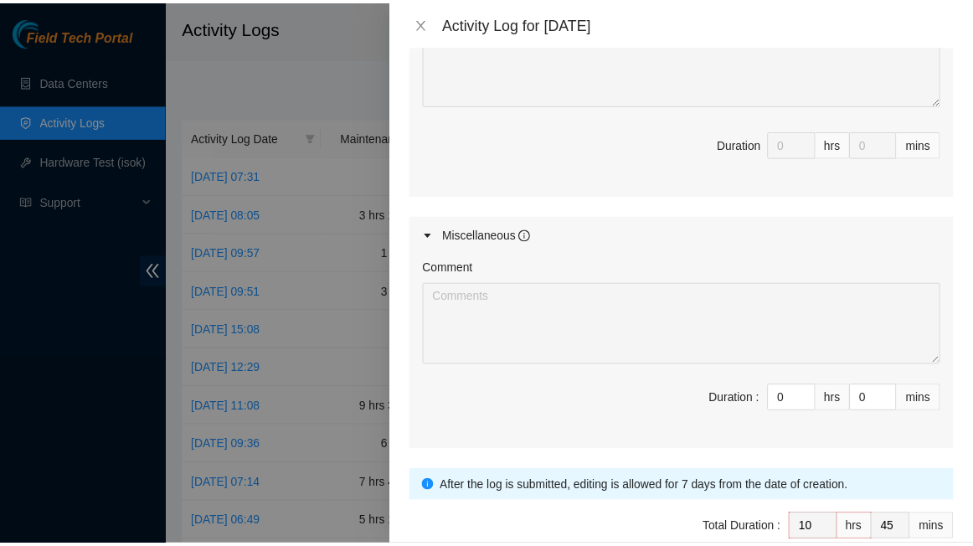
scroll to position [2285, 0]
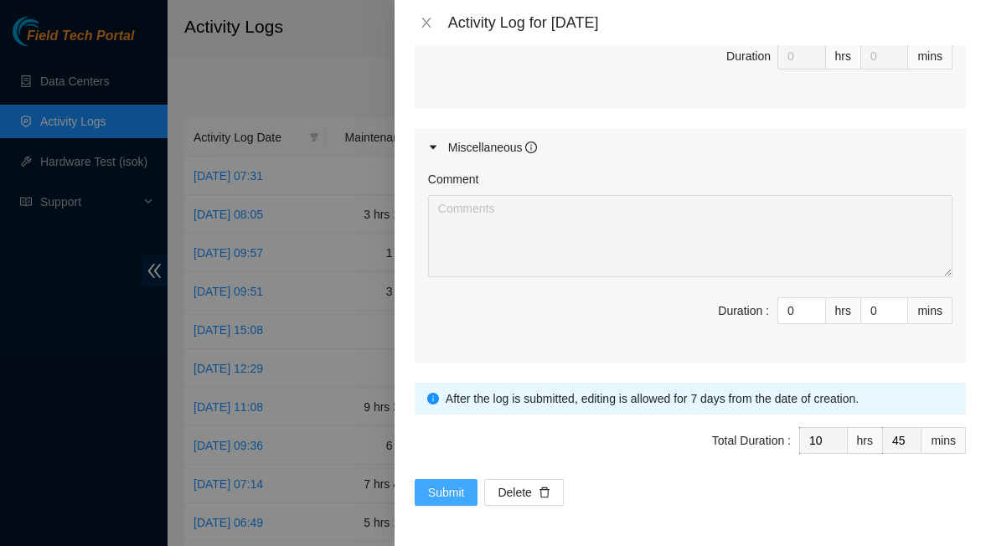
type textarea "B-V-5XTI67B Resolution: Rebooted, Replaced disk, Other, Identified Faulty disk,…"
drag, startPoint x: 464, startPoint y: 497, endPoint x: 471, endPoint y: 491, distance: 9.5
click at [466, 494] on button "Submit" at bounding box center [447, 492] width 64 height 27
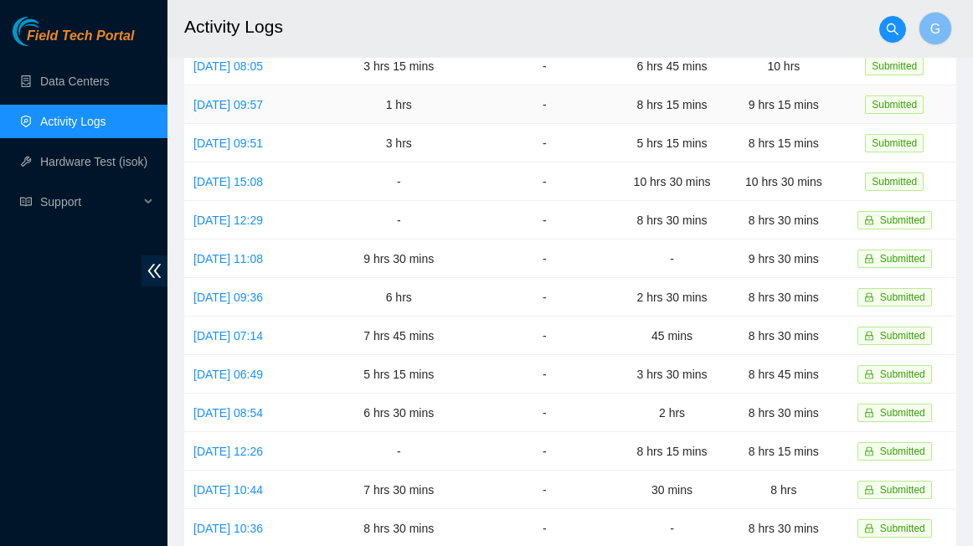
scroll to position [0, 0]
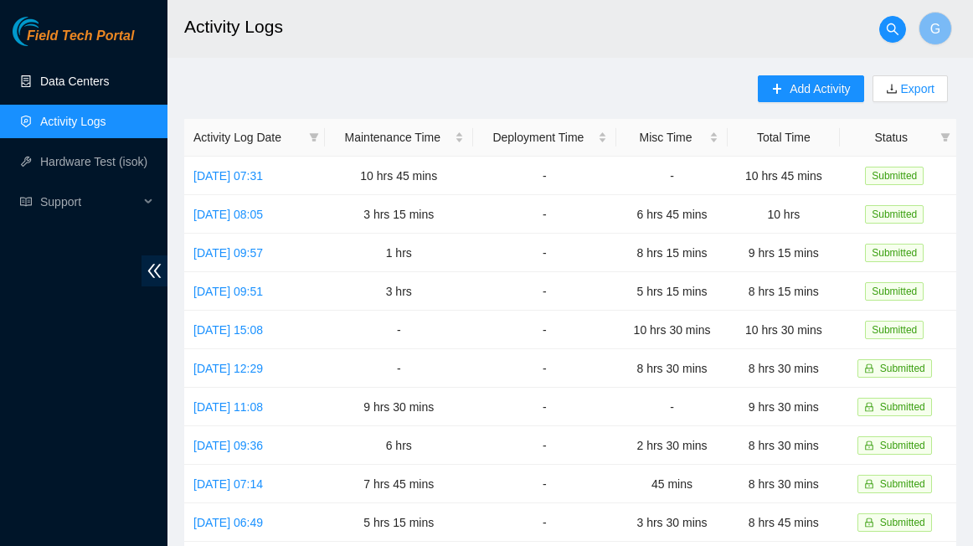
click at [50, 82] on link "Data Centers" at bounding box center [74, 81] width 69 height 13
